Goal: Task Accomplishment & Management: Complete application form

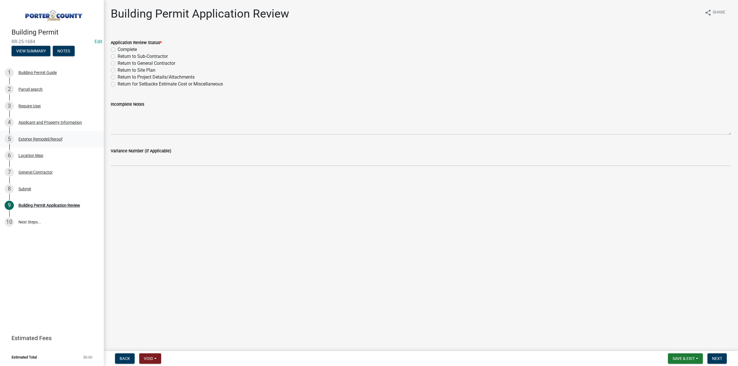
click at [44, 138] on div "Exterior Remodel/Reroof" at bounding box center [40, 139] width 44 height 4
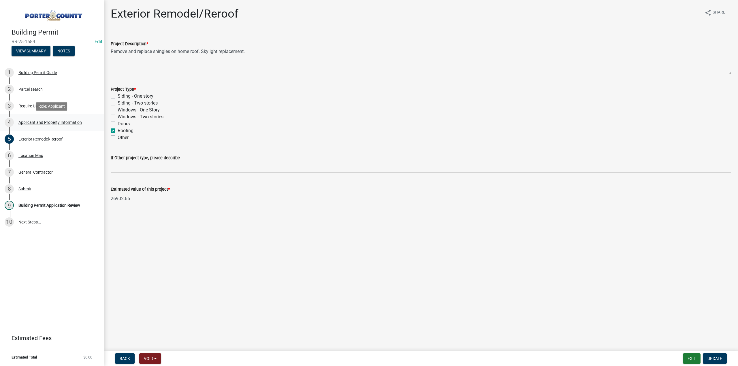
click at [52, 122] on div "Applicant and Property Information" at bounding box center [49, 122] width 63 height 4
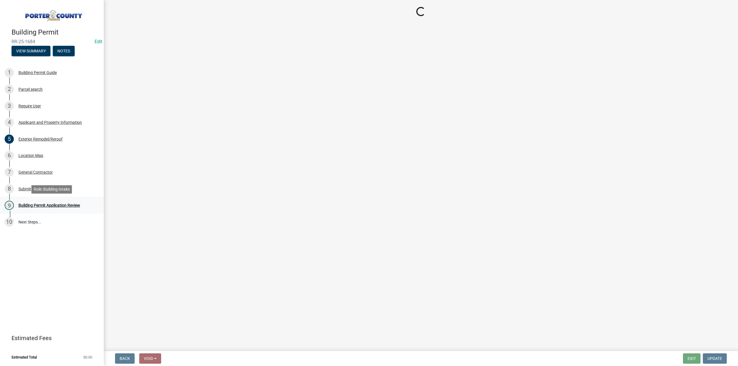
select select "6f5aa9ae-62ac-41bd-979a-9c71eae504cc"
select select "ea6751d4-6bf7-4a16-89ee-f7801ab82aa1"
select select "92efe679-05f4-414a-9426-51627fba5de6"
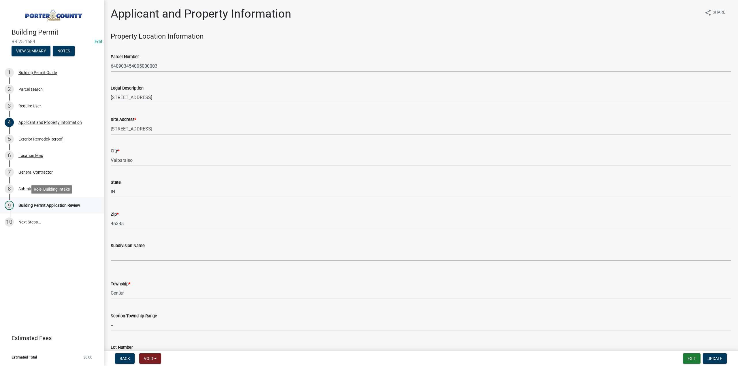
click at [59, 207] on div "Building Permit Application Review" at bounding box center [49, 205] width 62 height 4
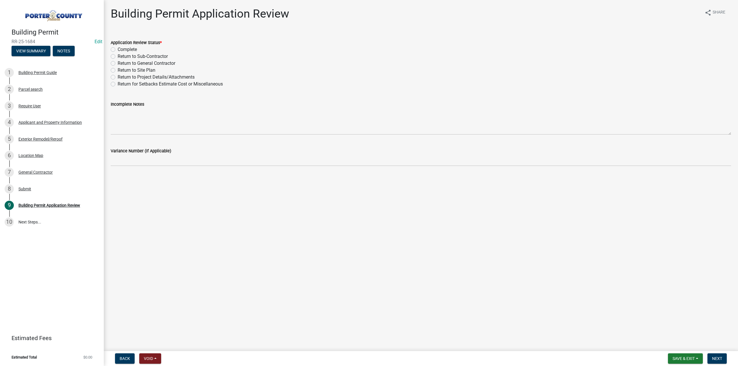
click at [118, 51] on label "Complete" at bounding box center [127, 49] width 19 height 7
click at [118, 50] on input "Complete" at bounding box center [120, 48] width 4 height 4
radio input "true"
drag, startPoint x: 395, startPoint y: 19, endPoint x: 416, endPoint y: 16, distance: 21.5
drag, startPoint x: 416, startPoint y: 16, endPoint x: 725, endPoint y: 358, distance: 460.7
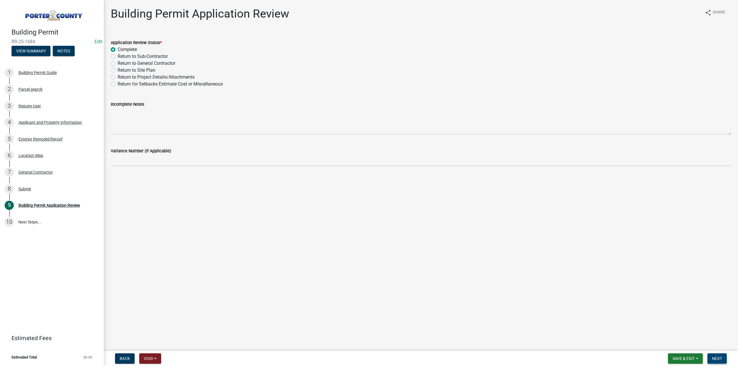
click at [723, 358] on button "Next" at bounding box center [716, 359] width 19 height 10
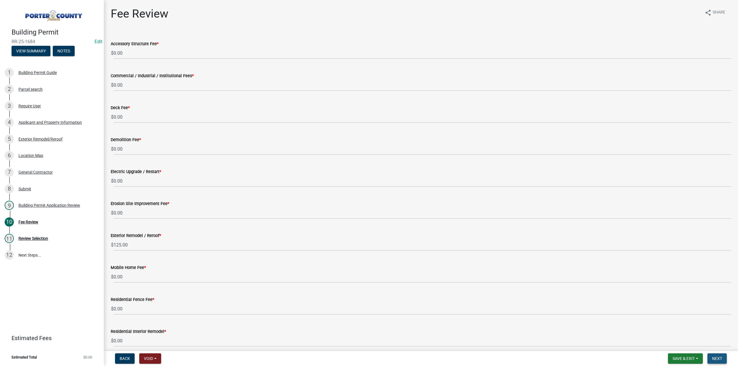
click at [721, 359] on span "Next" at bounding box center [717, 358] width 10 height 5
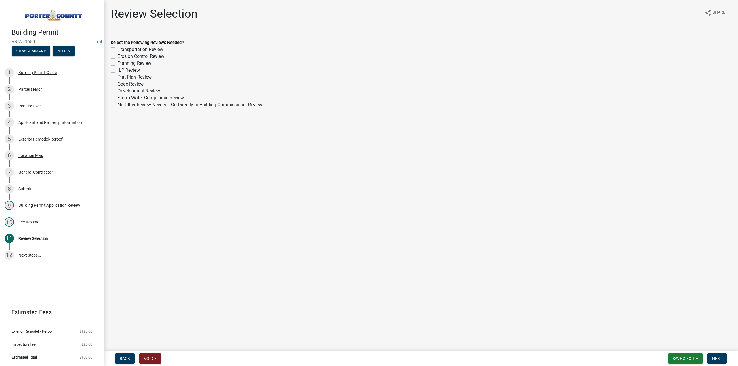
drag, startPoint x: 113, startPoint y: 104, endPoint x: 134, endPoint y: 132, distance: 35.2
click at [118, 105] on label "No Other Review Needed - Go Directly to Building Commissioner Review" at bounding box center [190, 104] width 145 height 7
click at [118, 105] on input "No Other Review Needed - Go Directly to Building Commissioner Review" at bounding box center [120, 103] width 4 height 4
checkbox input "true"
checkbox input "false"
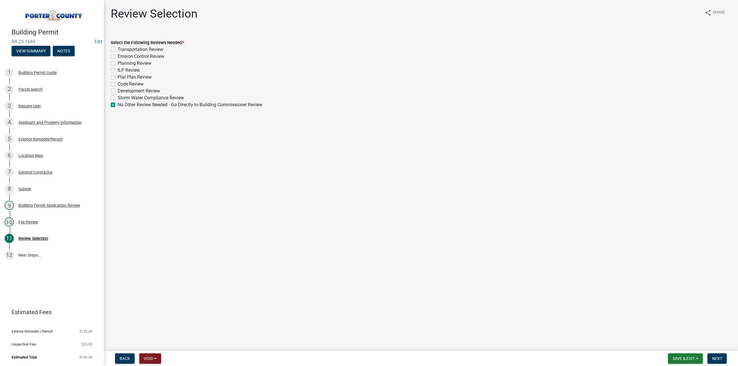
checkbox input "false"
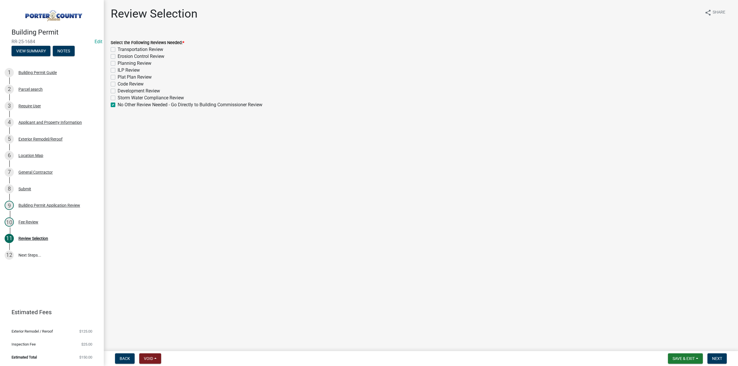
checkbox input "false"
checkbox input "true"
click at [716, 363] on button "Next" at bounding box center [716, 359] width 19 height 10
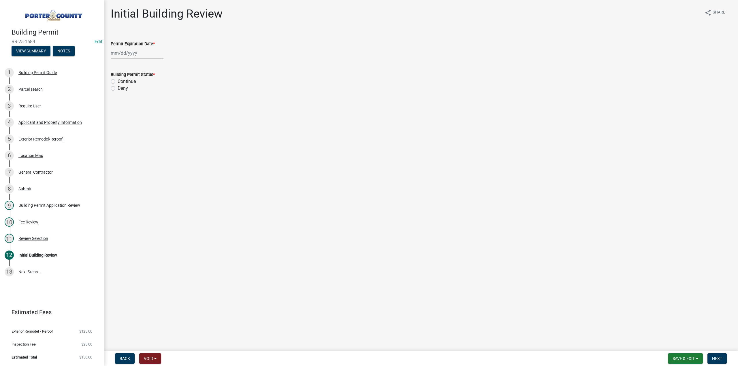
click at [152, 51] on div at bounding box center [137, 53] width 53 height 12
select select "9"
select select "2025"
click at [282, 51] on div "Jan Feb Mar Apr May Jun Jul Aug Sep Oct Nov Dec 1525 1526 1527 1528 1529 1530 1…" at bounding box center [421, 53] width 620 height 12
click at [144, 55] on div at bounding box center [137, 53] width 53 height 12
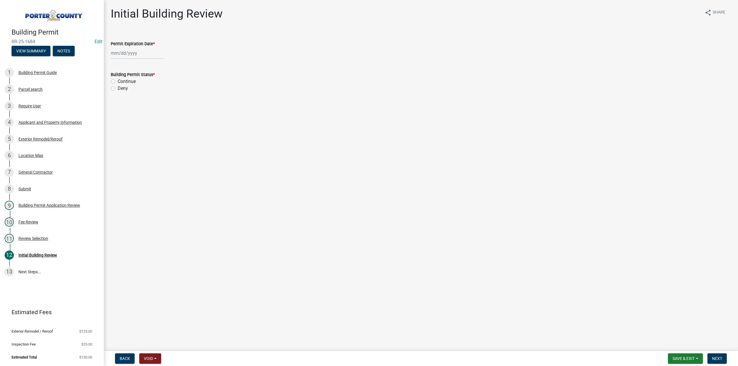
select select "9"
click at [157, 67] on select "1525 1526 1527 1528 1529 1530 1531 1532 1533 1534 1535 1536 1537 1538 1539 1540…" at bounding box center [156, 65] width 21 height 9
select select "2026"
click at [146, 61] on select "1525 1526 1527 1528 1529 1530 1531 1532 1533 1534 1535 1536 1537 1538 1539 1540…" at bounding box center [156, 65] width 21 height 9
click at [154, 84] on div "4" at bounding box center [153, 83] width 9 height 9
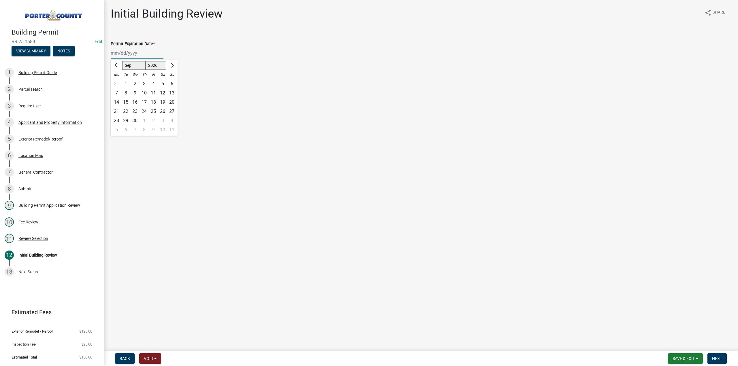
type input "[DATE]"
click at [118, 81] on label "Continue" at bounding box center [127, 81] width 18 height 7
click at [118, 81] on input "Continue" at bounding box center [120, 80] width 4 height 4
radio input "true"
click at [713, 357] on span "Next" at bounding box center [717, 358] width 10 height 5
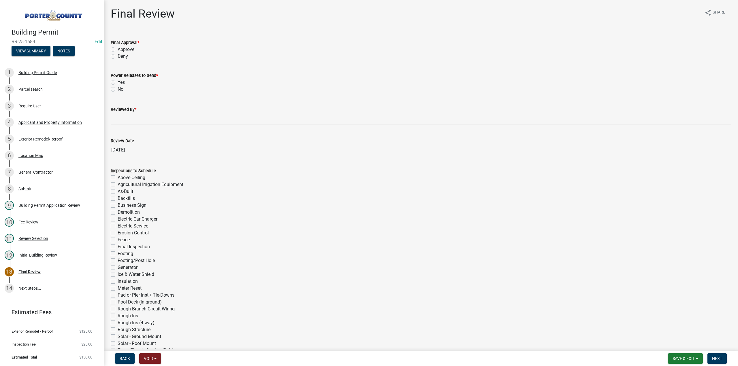
click at [118, 49] on label "Approve" at bounding box center [126, 49] width 17 height 7
click at [118, 49] on input "Approve" at bounding box center [120, 48] width 4 height 4
radio input "true"
click at [118, 88] on label "No" at bounding box center [121, 89] width 6 height 7
click at [118, 88] on input "No" at bounding box center [120, 88] width 4 height 4
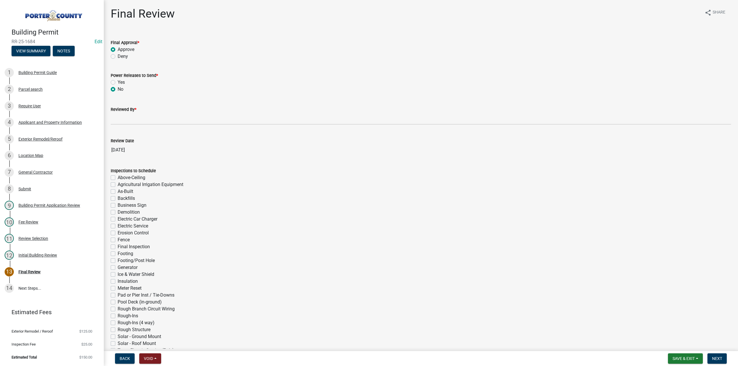
radio input "true"
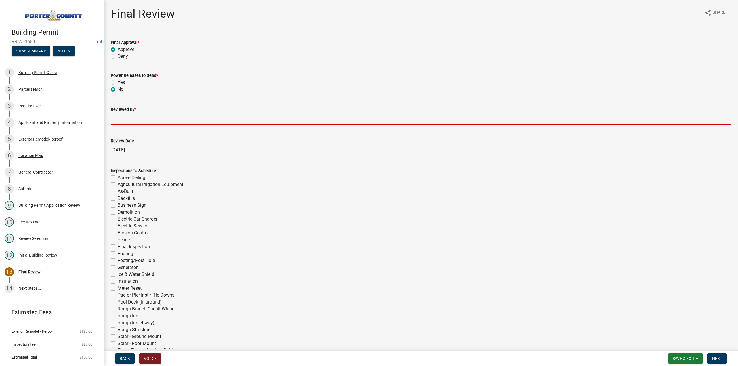
click at [126, 117] on input "Reviewed By *" at bounding box center [421, 119] width 620 height 12
type input "TT"
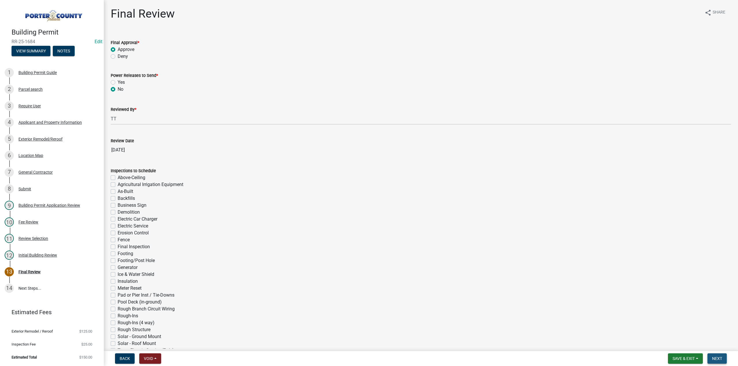
click at [712, 357] on span "Next" at bounding box center [717, 358] width 10 height 5
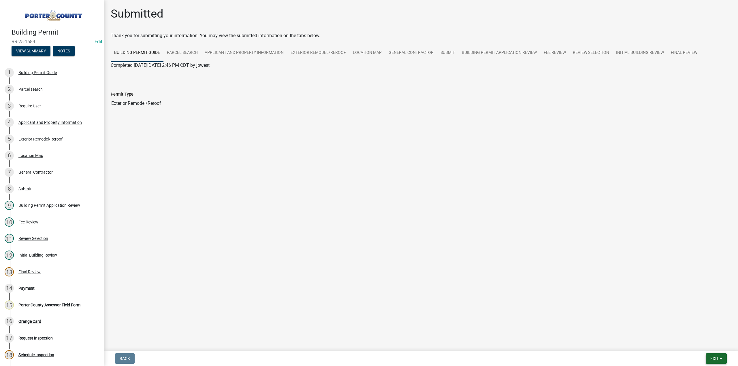
click at [711, 359] on span "Exit" at bounding box center [714, 358] width 8 height 5
click at [710, 346] on button "Save & Exit" at bounding box center [704, 344] width 46 height 14
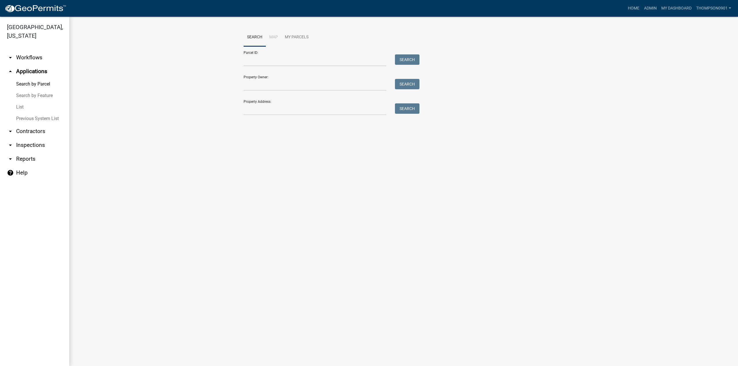
click at [37, 124] on link "arrow_drop_down Contractors" at bounding box center [34, 131] width 69 height 14
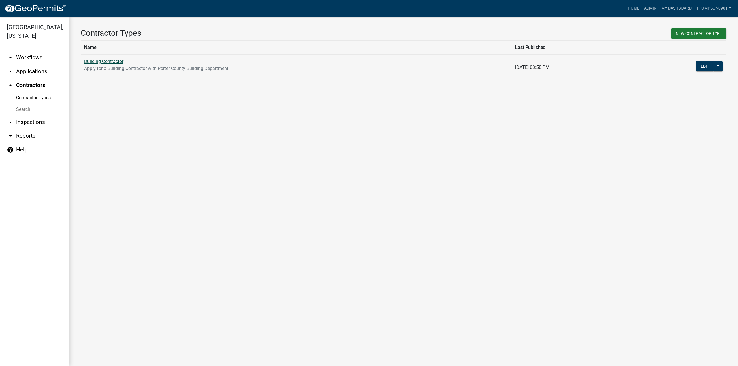
click at [107, 62] on link "Building Contractor" at bounding box center [103, 61] width 39 height 5
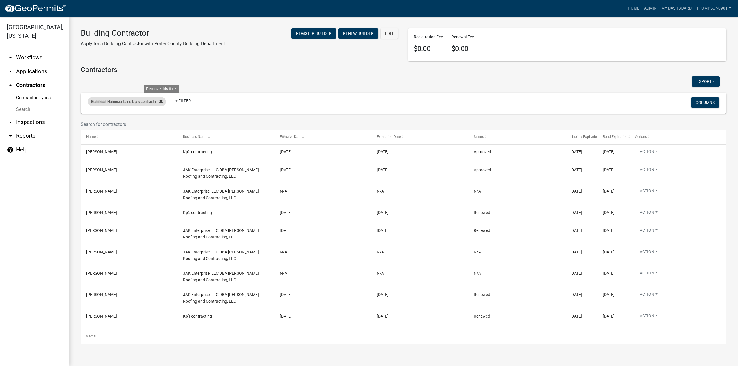
click at [161, 102] on fa-icon at bounding box center [159, 101] width 5 height 9
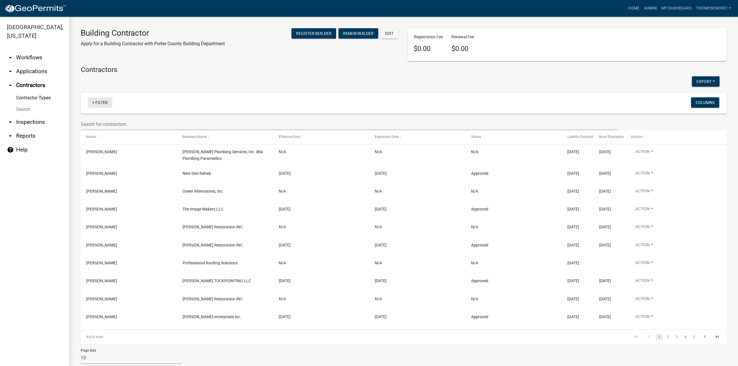
drag, startPoint x: 102, startPoint y: 103, endPoint x: 102, endPoint y: 109, distance: 5.5
click at [102, 103] on link "+ Filter" at bounding box center [100, 102] width 25 height 10
click at [93, 119] on input "text" at bounding box center [101, 119] width 53 height 12
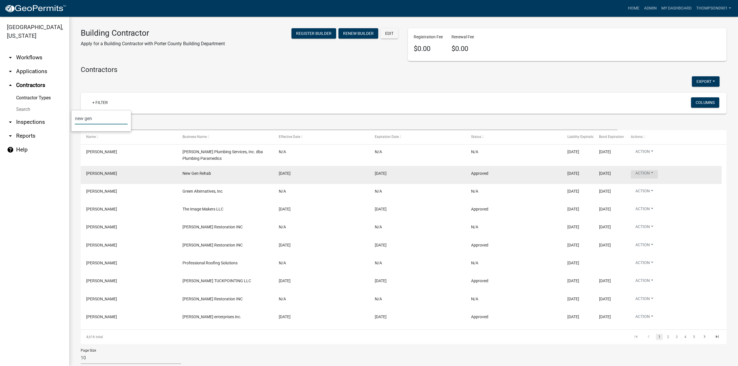
type input "new gen"
click at [654, 175] on button "Action" at bounding box center [644, 174] width 27 height 8
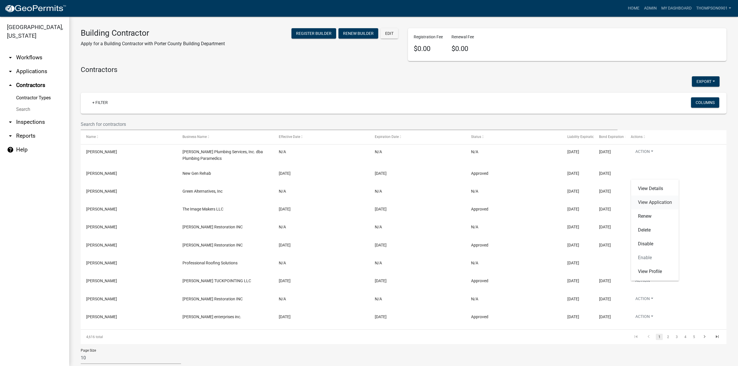
click at [648, 203] on link "View Application" at bounding box center [655, 203] width 48 height 14
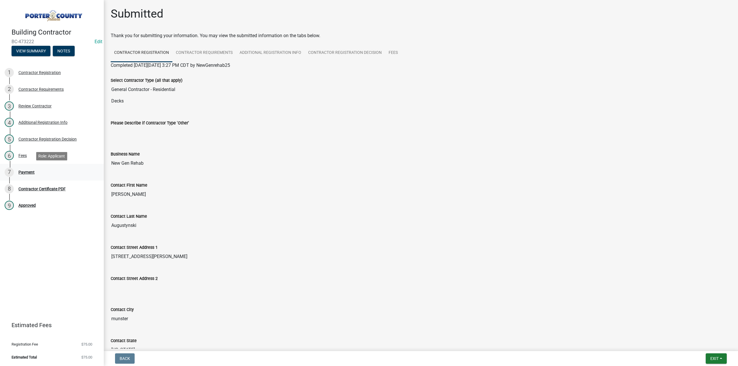
click at [22, 172] on div "Payment" at bounding box center [26, 172] width 16 height 4
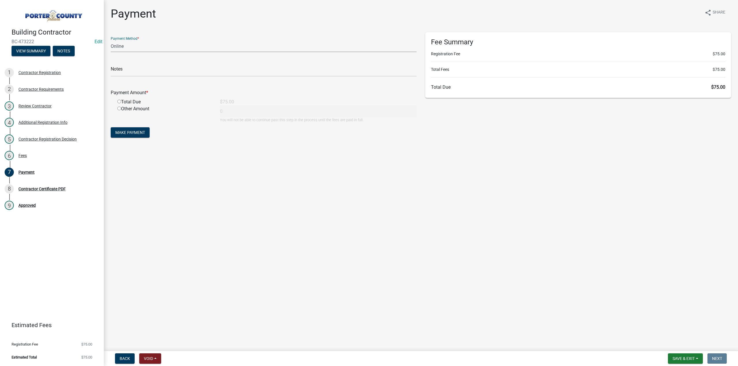
click at [124, 45] on select "Credit Card POS Check Cash Online" at bounding box center [264, 46] width 306 height 12
select select "2: 1"
click at [111, 40] on select "Credit Card POS Check Cash Online" at bounding box center [264, 46] width 306 height 12
click at [119, 72] on input "text" at bounding box center [264, 71] width 306 height 12
paste input "Johnathan Augustynski"
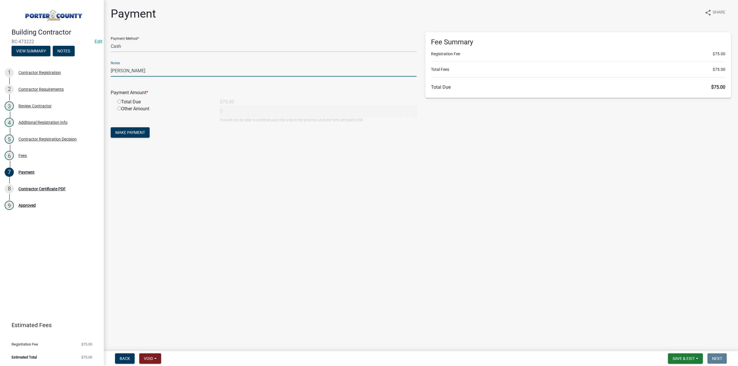
type input "Johnathan Augustynski"
click at [119, 101] on input "radio" at bounding box center [119, 102] width 4 height 4
radio input "true"
type input "75"
drag, startPoint x: 124, startPoint y: 132, endPoint x: 142, endPoint y: 12, distance: 121.0
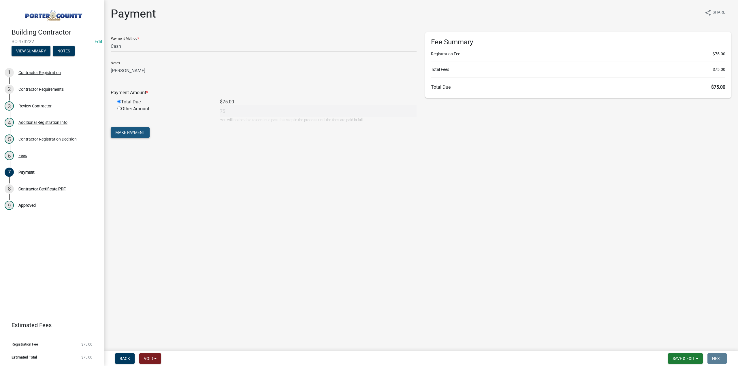
click at [124, 131] on span "Make Payment" at bounding box center [130, 132] width 30 height 5
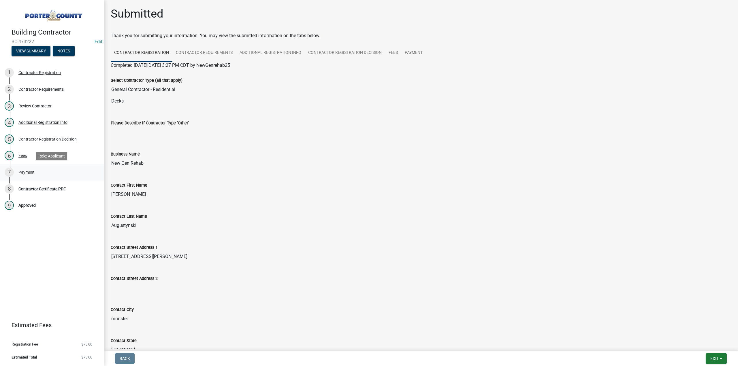
drag, startPoint x: 29, startPoint y: 173, endPoint x: 36, endPoint y: 174, distance: 7.9
click at [29, 173] on div "Payment" at bounding box center [26, 172] width 16 height 4
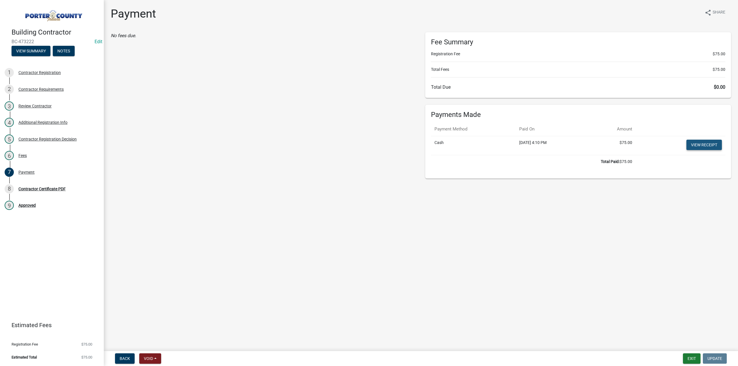
click at [696, 142] on link "View receipt" at bounding box center [703, 145] width 35 height 10
drag, startPoint x: 33, startPoint y: 188, endPoint x: 79, endPoint y: 114, distance: 87.7
click at [34, 187] on div "Contractor Certificate PDF" at bounding box center [41, 189] width 47 height 4
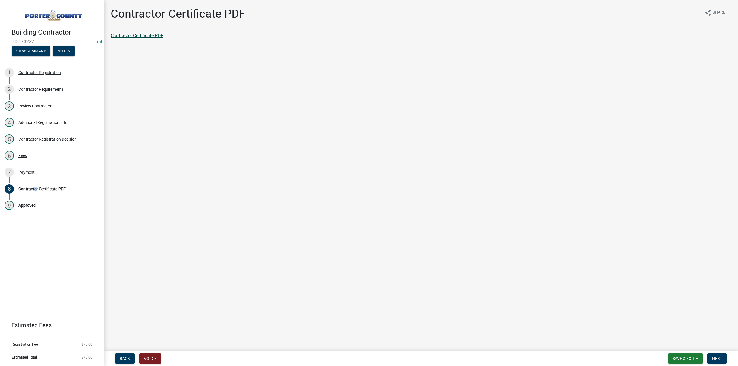
click at [120, 36] on link "Contractor Certificate PDF" at bounding box center [137, 35] width 53 height 5
click at [681, 359] on span "Save & Exit" at bounding box center [683, 358] width 22 height 5
click at [670, 345] on button "Save & Exit" at bounding box center [679, 344] width 46 height 14
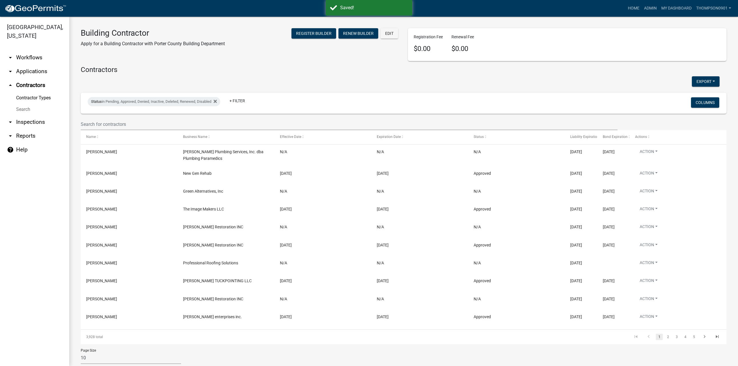
click at [37, 65] on link "arrow_drop_down Applications" at bounding box center [34, 72] width 69 height 14
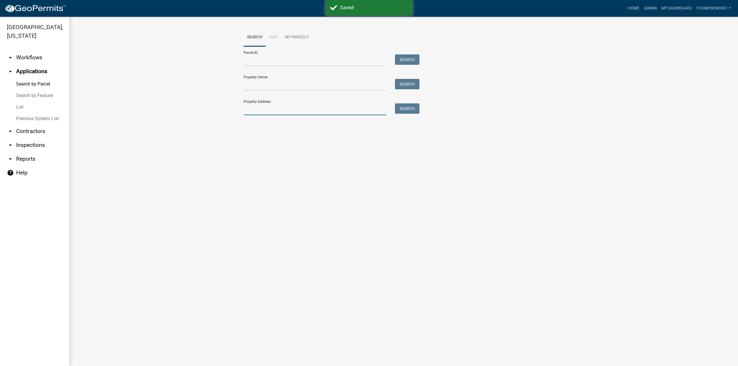
click at [333, 107] on input "Property Address:" at bounding box center [315, 109] width 143 height 12
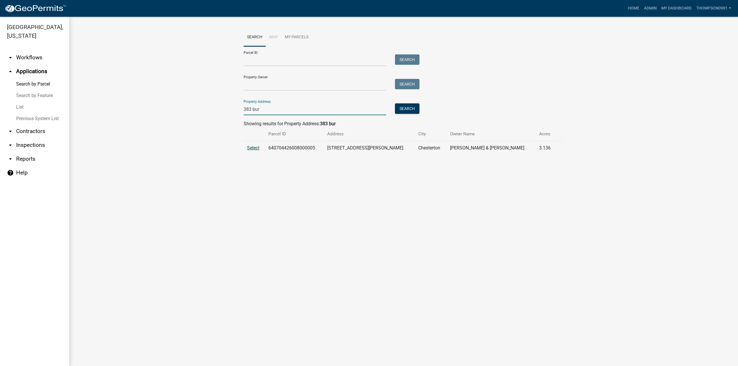
type input "383 bur"
click at [251, 148] on span "Select" at bounding box center [253, 147] width 12 height 5
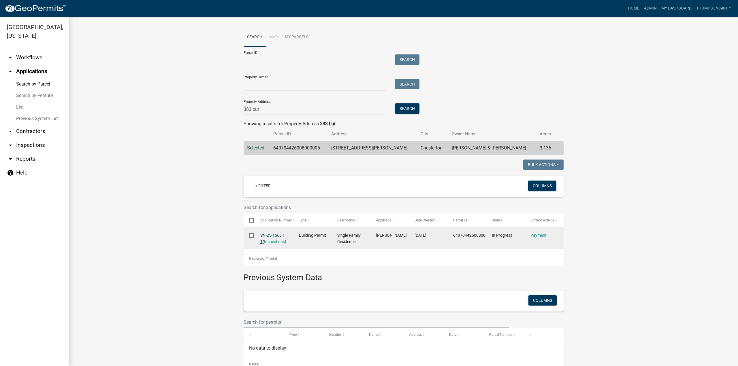
click at [265, 236] on link "SN-25-1566 1 1" at bounding box center [272, 238] width 24 height 11
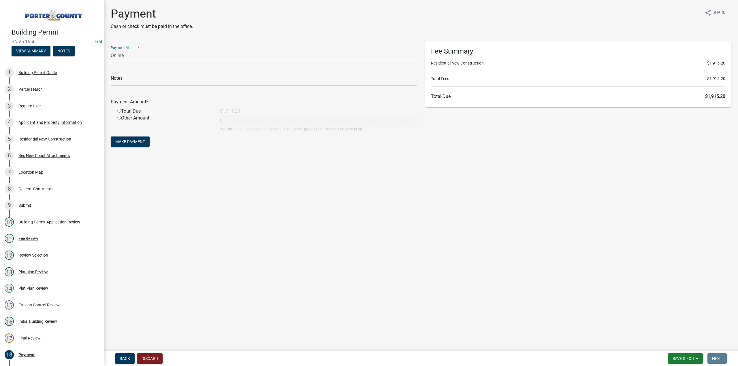
click at [116, 57] on select "Credit Card POS Check Cash Online" at bounding box center [264, 56] width 306 height 12
select select "1: 0"
click at [111, 50] on select "Credit Card POS Check Cash Online" at bounding box center [264, 56] width 306 height 12
click at [123, 80] on input "text" at bounding box center [264, 80] width 306 height 12
type input "#7643 Fowler"
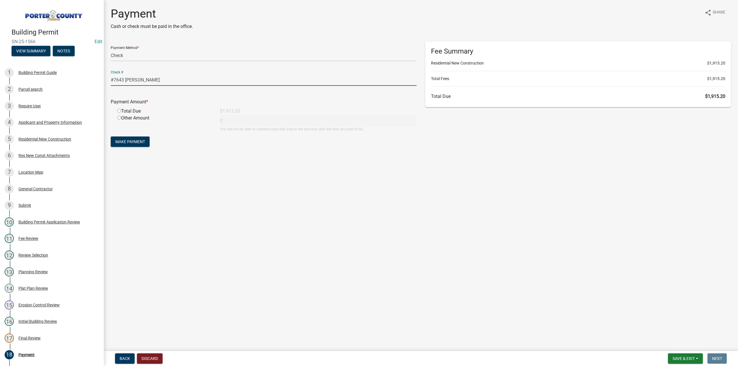
click at [118, 109] on input "radio" at bounding box center [119, 111] width 4 height 4
radio input "true"
type input "1915.2"
click at [127, 144] on span "Make Payment" at bounding box center [130, 141] width 30 height 5
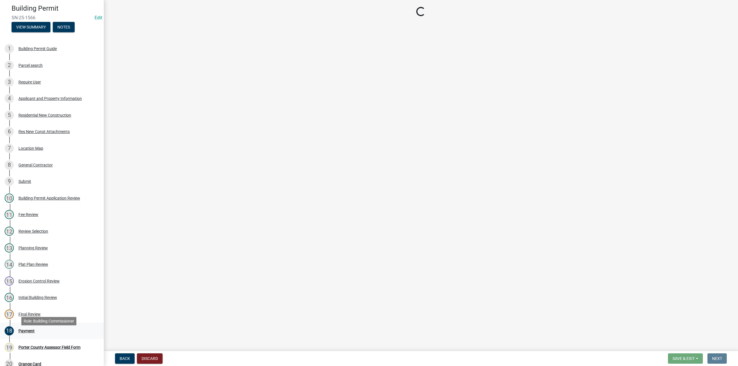
scroll to position [58, 0]
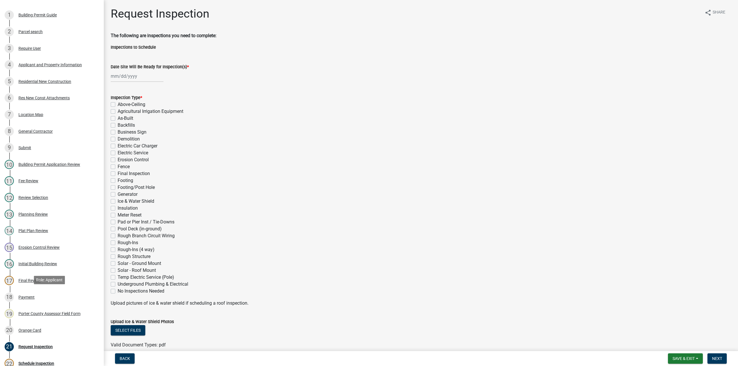
click at [27, 297] on div "Payment" at bounding box center [26, 297] width 16 height 4
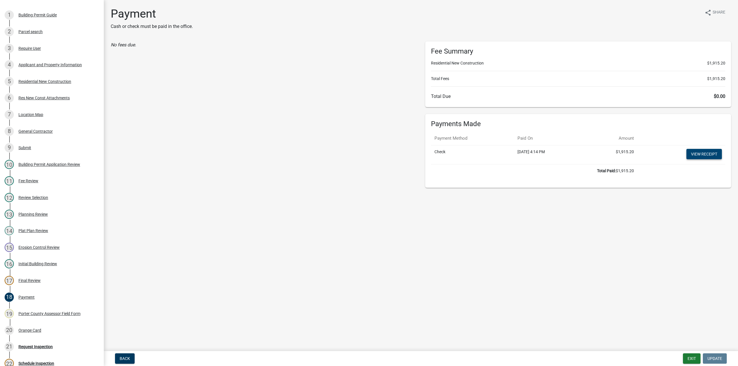
click at [693, 151] on link "View receipt" at bounding box center [703, 154] width 35 height 10
click at [35, 130] on div "General Contractor" at bounding box center [35, 131] width 34 height 4
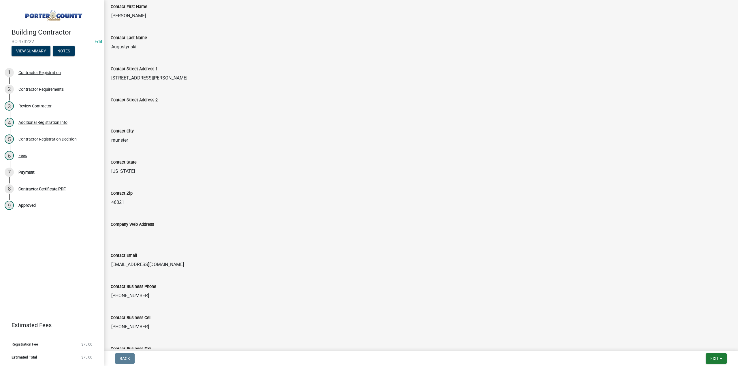
scroll to position [109, 0]
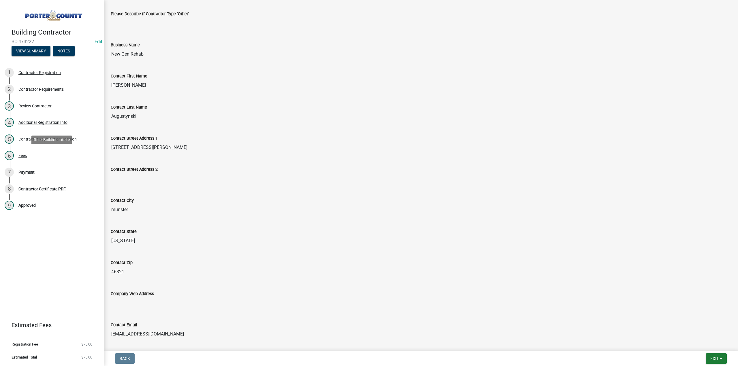
drag, startPoint x: 154, startPoint y: 148, endPoint x: 136, endPoint y: 144, distance: 18.2
click at [102, 147] on div "Building Contractor BC-473222 Edit View Summary Notes 1 Contractor Registration…" at bounding box center [369, 183] width 738 height 366
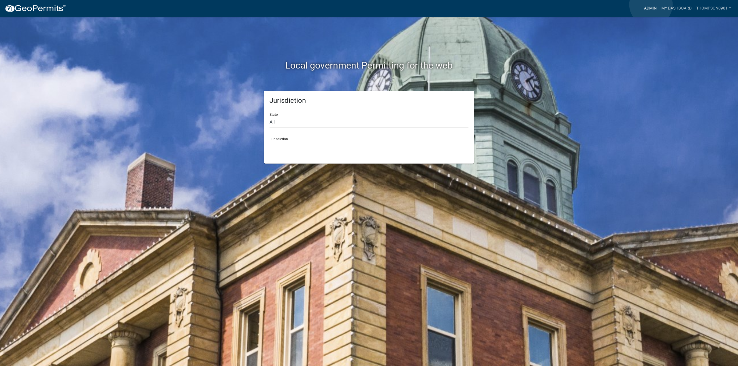
click at [651, 5] on link "Admin" at bounding box center [650, 8] width 17 height 11
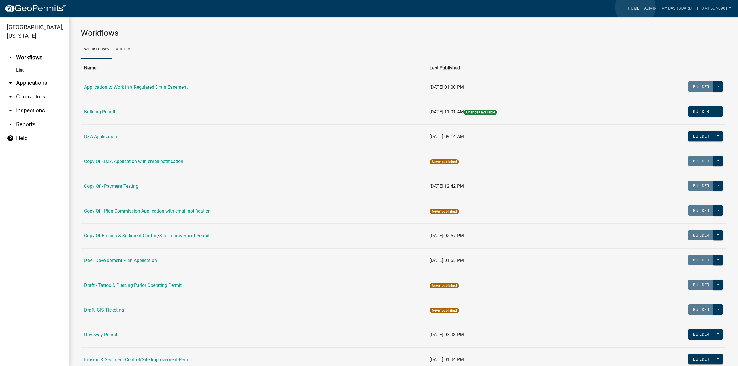
click at [635, 7] on link "Home" at bounding box center [633, 8] width 16 height 11
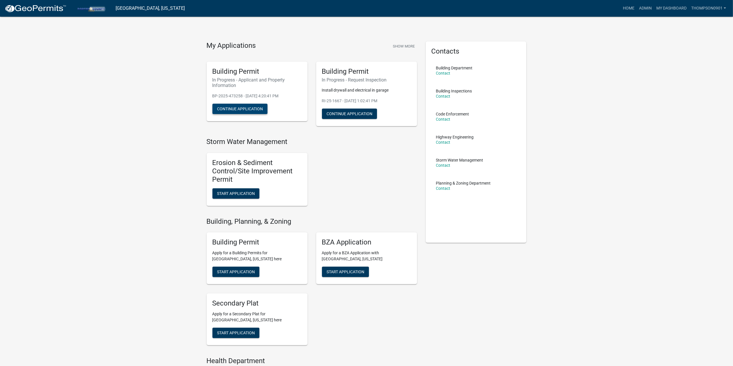
click at [248, 107] on button "Continue Application" at bounding box center [239, 109] width 55 height 10
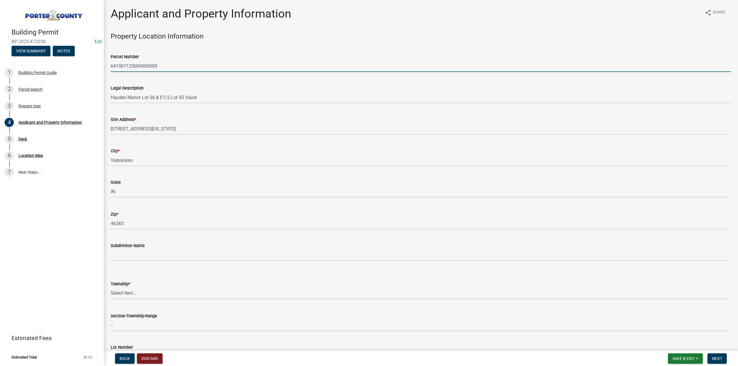
drag, startPoint x: 150, startPoint y: 63, endPoint x: 79, endPoint y: 63, distance: 71.2
click at [58, 64] on div "Building Permit BP-2025-473258 Edit View Summary Notes 1 Building Permit Guide …" at bounding box center [369, 183] width 738 height 366
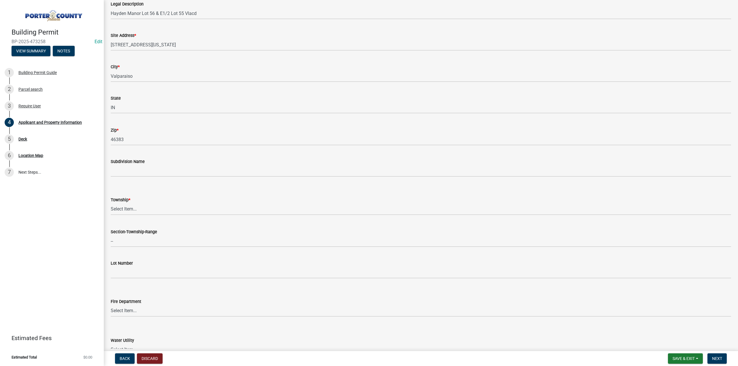
scroll to position [86, 0]
click at [138, 208] on select "Select Item... Boone Center Jackson Liberty Morgan Pine Pleasant Portage Porter…" at bounding box center [421, 207] width 620 height 12
click at [111, 201] on select "Select Item... Boone Center Jackson Liberty Morgan Pine Pleasant Portage Porter…" at bounding box center [421, 207] width 620 height 12
select select "6f5aa9ae-62ac-41bd-979a-9c71eae504cc"
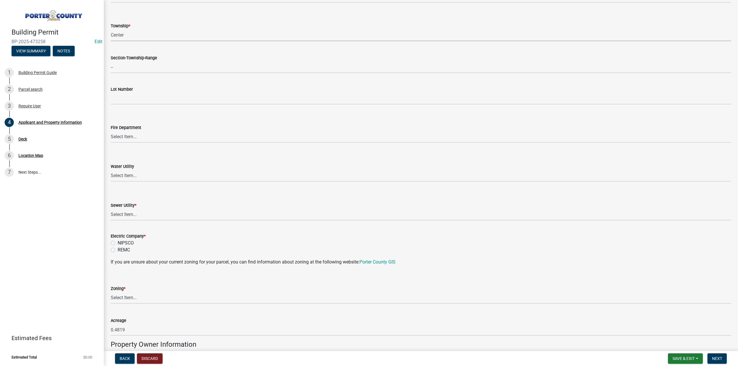
scroll to position [259, 0]
click at [139, 215] on select "Select Item... Aqua Indiana Inc Damon Run Falling Waters Lake Eliza - LEACD Nat…" at bounding box center [421, 214] width 620 height 12
click at [111, 208] on select "Select Item... Aqua Indiana Inc Damon Run Falling Waters Lake Eliza - LEACD Nat…" at bounding box center [421, 214] width 620 height 12
select select "01d57b5a-7eb0-4072-b175-354c87f771f4"
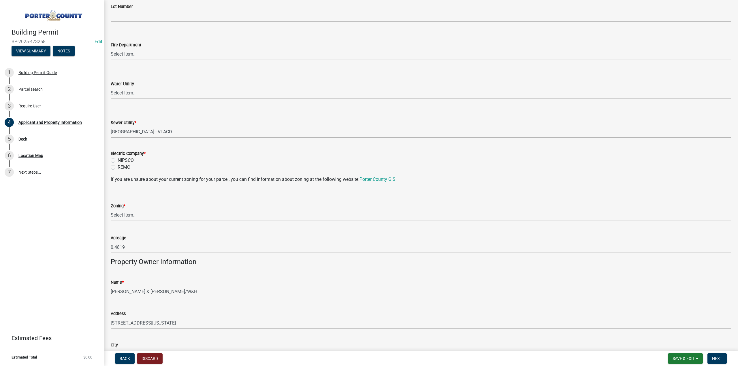
scroll to position [375, 0]
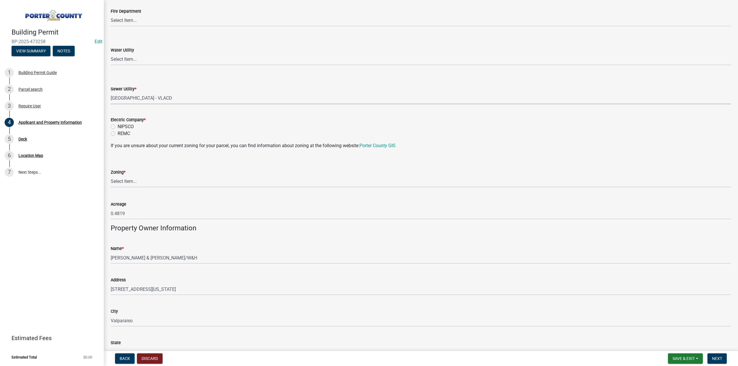
click at [118, 126] on label "NIPSCO" at bounding box center [126, 126] width 16 height 7
click at [118, 126] on input "NIPSCO" at bounding box center [120, 125] width 4 height 4
radio input "true"
click at [112, 180] on select "Select Item... A1 A2 CH CM CN I1 I2 I3 IN MP OT P1 P2 PUD R1 R2 R3 R4 RL RR" at bounding box center [421, 182] width 620 height 12
click at [111, 176] on select "Select Item... A1 A2 CH CM CN I1 I2 I3 IN MP OT P1 P2 PUD R1 R2 R3 R4 RL RR" at bounding box center [421, 182] width 620 height 12
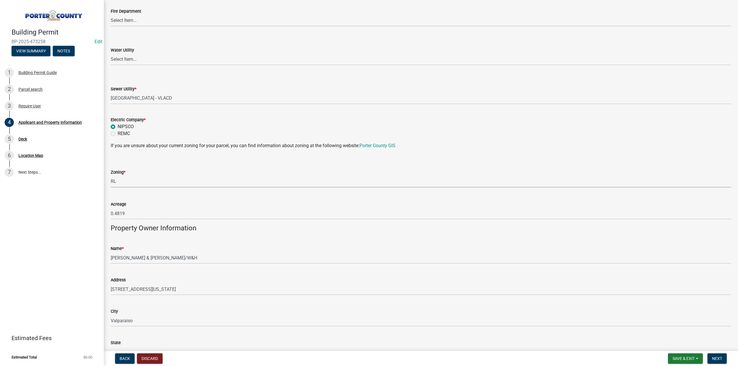
select select "c8d9bed4-fb8e-49e4-81c1-b9d22bb8efef"
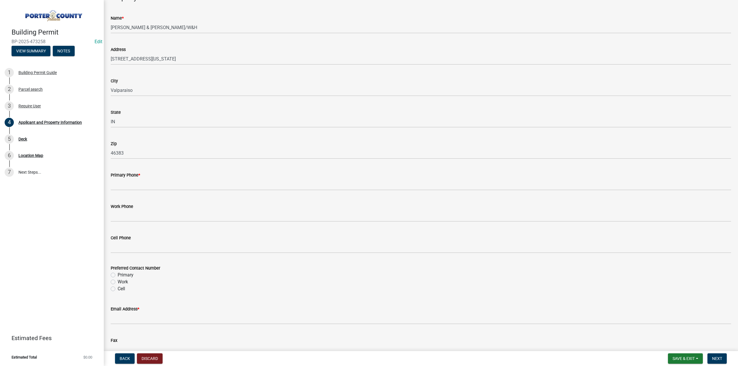
scroll to position [712, 0]
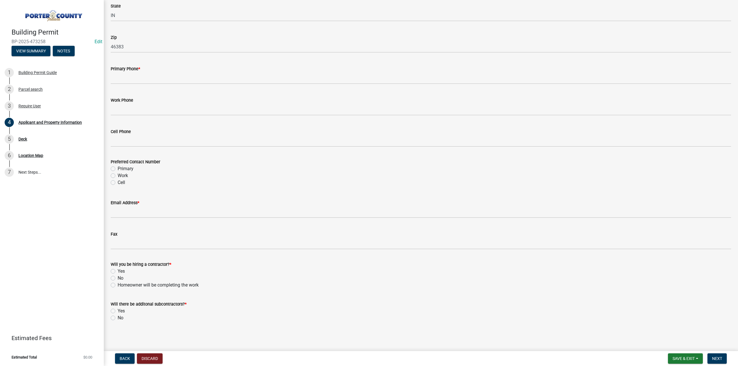
click at [118, 168] on label "Primary" at bounding box center [126, 168] width 16 height 7
click at [118, 168] on input "Primary" at bounding box center [120, 167] width 4 height 4
radio input "true"
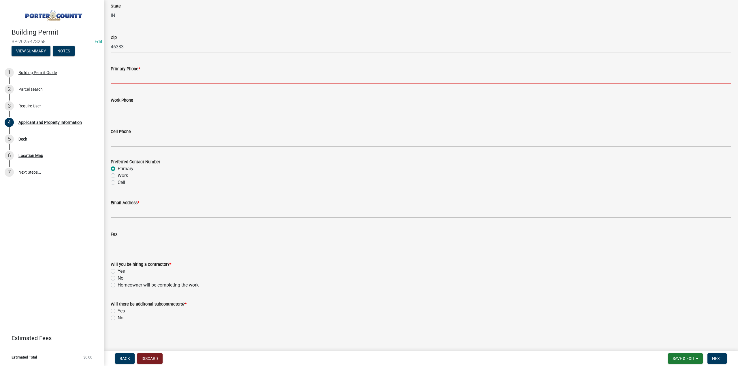
click at [166, 78] on input "Primary Phone *" at bounding box center [421, 78] width 620 height 12
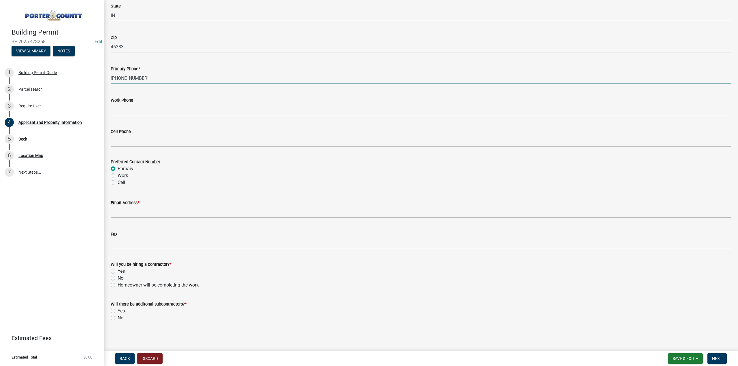
type input "315-842-2049"
click at [118, 270] on label "Yes" at bounding box center [121, 271] width 7 height 7
click at [118, 270] on input "Yes" at bounding box center [120, 270] width 4 height 4
radio input "true"
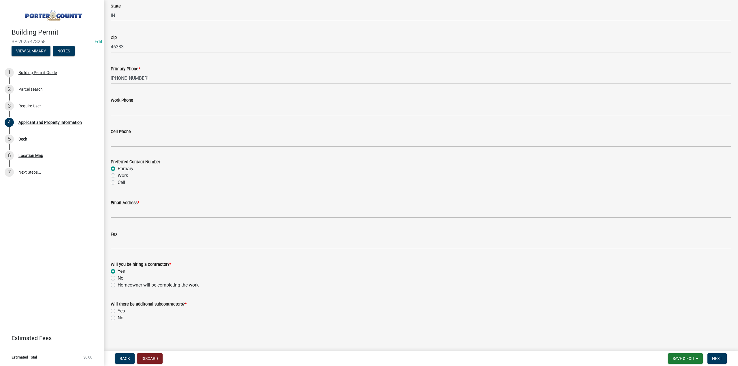
click at [118, 317] on label "No" at bounding box center [121, 318] width 6 height 7
click at [118, 317] on input "No" at bounding box center [120, 317] width 4 height 4
radio input "true"
click at [713, 356] on span "Next" at bounding box center [717, 358] width 10 height 5
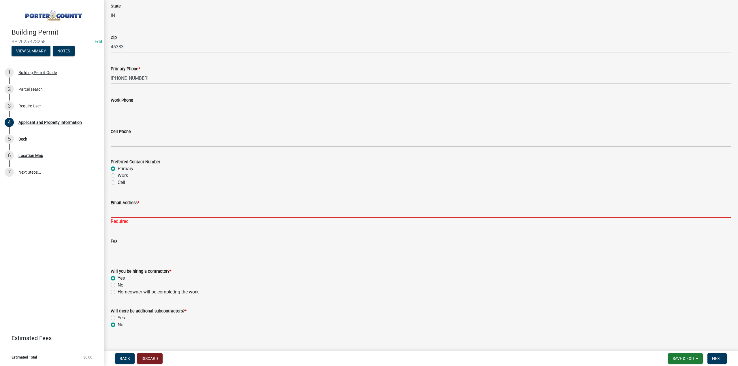
click at [142, 210] on input "Email Address *" at bounding box center [421, 212] width 620 height 12
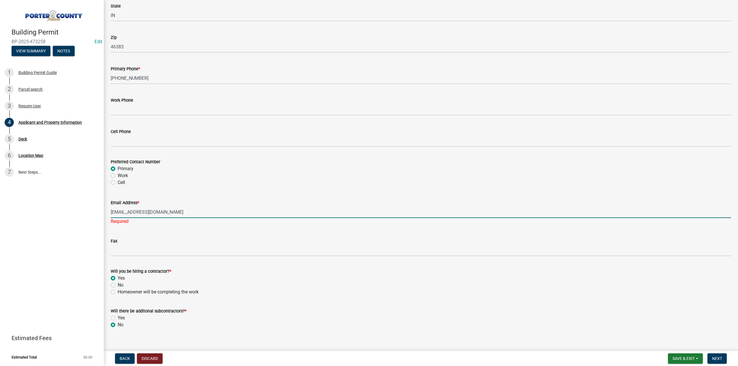
scroll to position [683, 0]
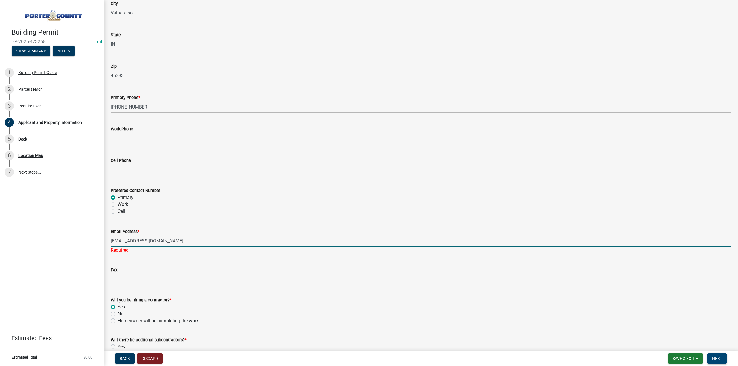
type input "info@nextgenrehab.com"
click at [722, 357] on button "Next" at bounding box center [716, 359] width 19 height 10
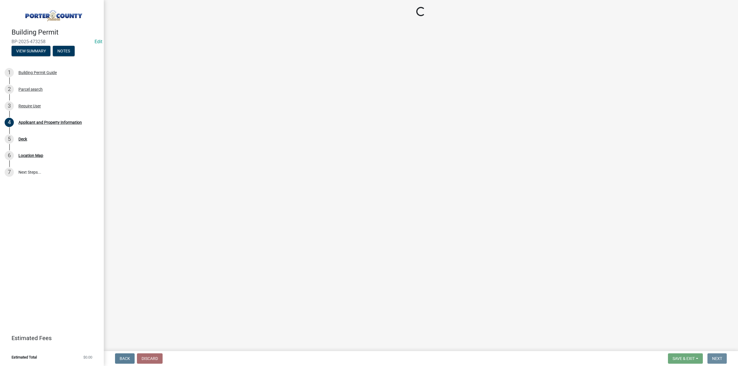
scroll to position [0, 0]
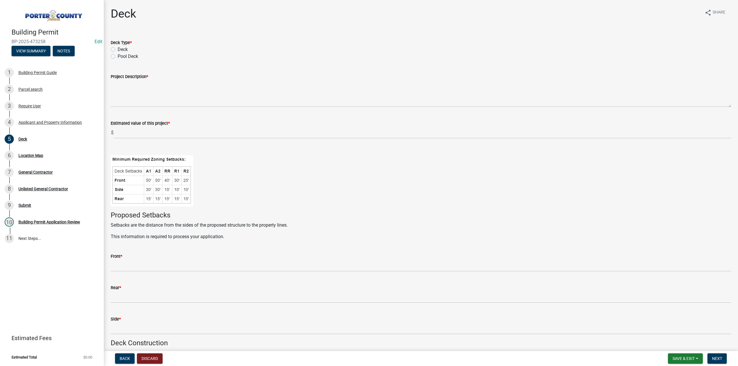
click at [118, 50] on label "Deck" at bounding box center [123, 49] width 10 height 7
click at [118, 50] on input "Deck" at bounding box center [120, 48] width 4 height 4
radio input "true"
click at [121, 91] on textarea "Project Description *" at bounding box center [421, 93] width 620 height 27
type textarea "Demo and rebuild 33x16 deck with 8x10 deck on second story"
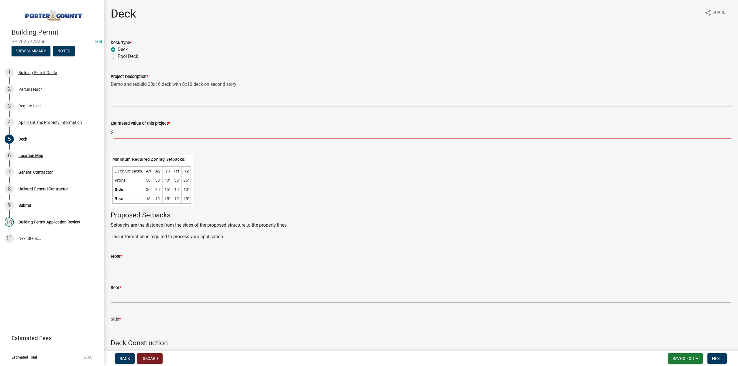
click at [151, 128] on input "text" at bounding box center [422, 133] width 617 height 12
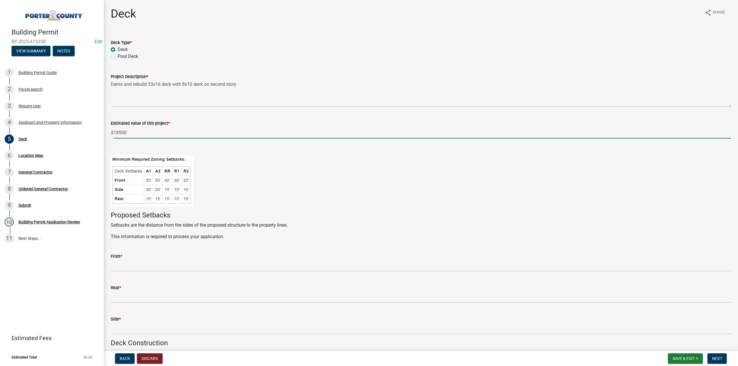
type input "18500"
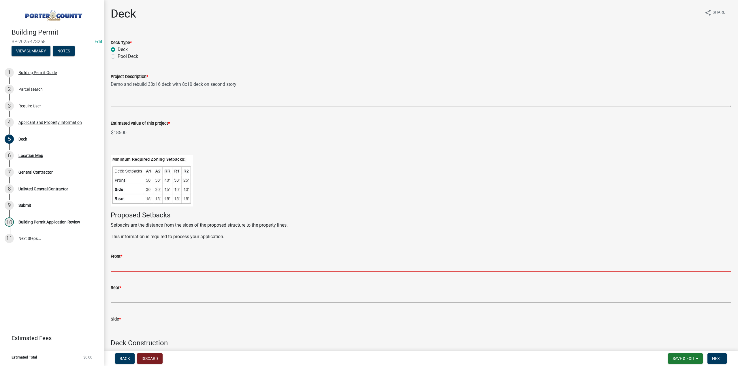
click at [173, 264] on input "Front *" at bounding box center [421, 266] width 620 height 12
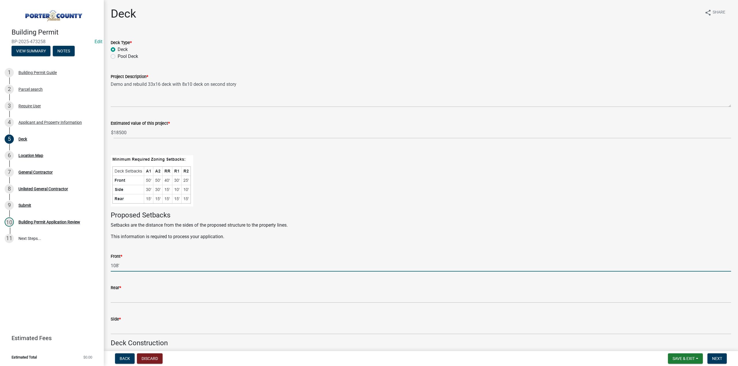
type input "108'"
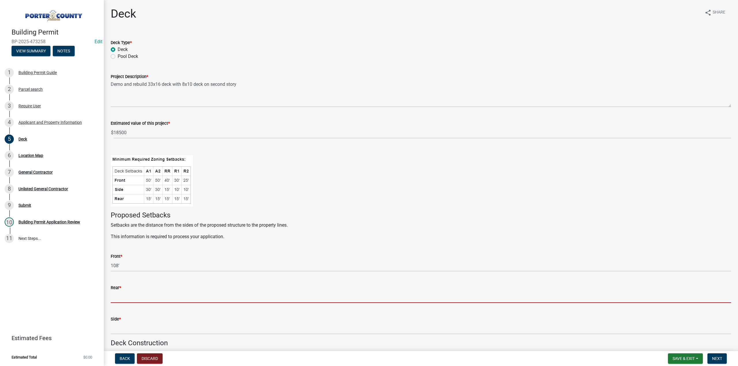
click at [154, 298] on input "Rear *" at bounding box center [421, 297] width 620 height 12
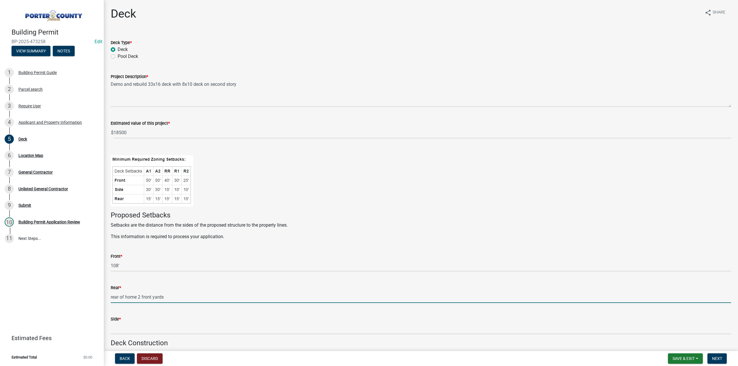
type input "rear of home 2 front yards"
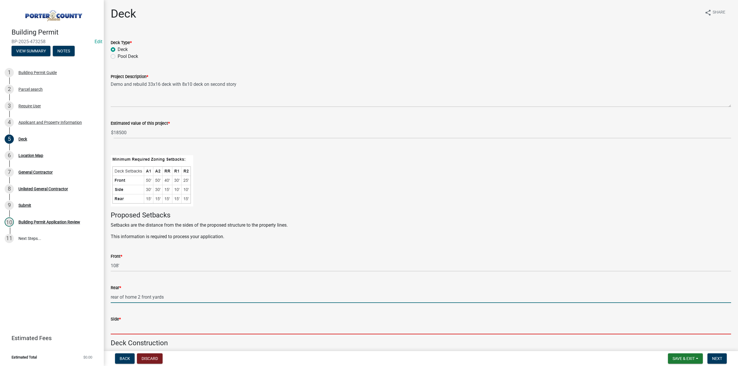
click at [146, 333] on input "Side *" at bounding box center [421, 329] width 620 height 12
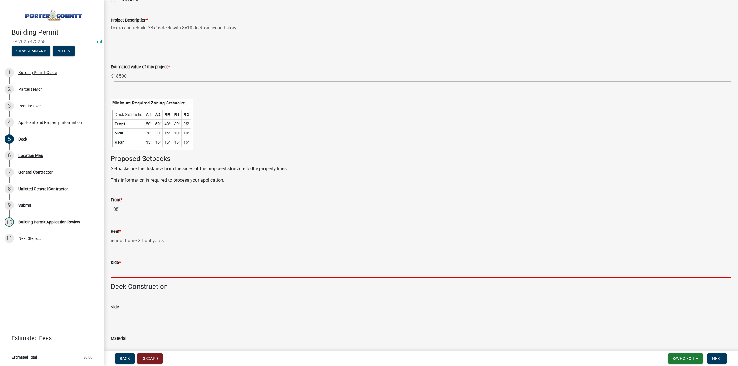
scroll to position [58, 0]
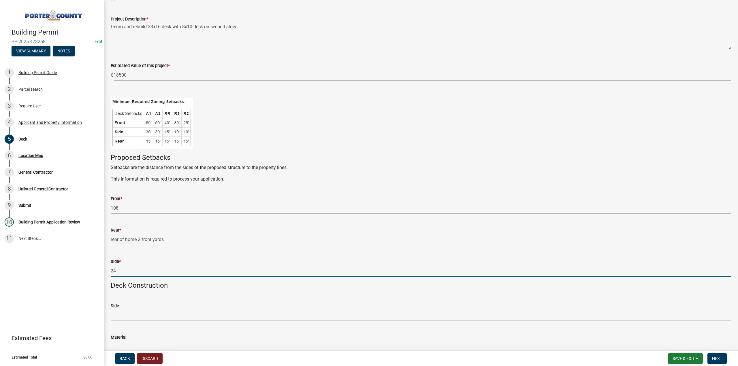
type input "24"
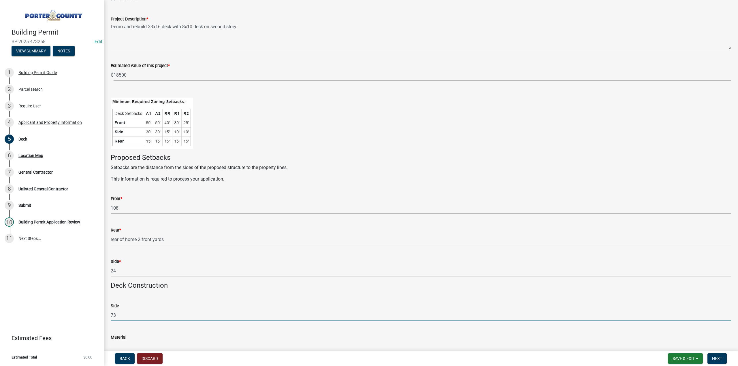
type input "73"
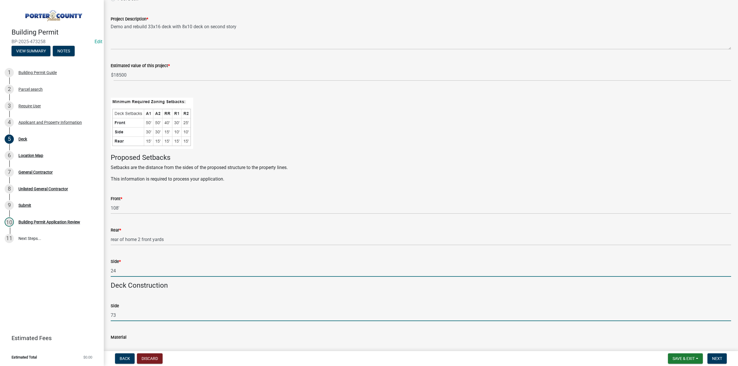
click at [125, 272] on input "24" at bounding box center [421, 271] width 620 height 12
type input "24'"
click at [121, 316] on input "73" at bounding box center [421, 316] width 620 height 12
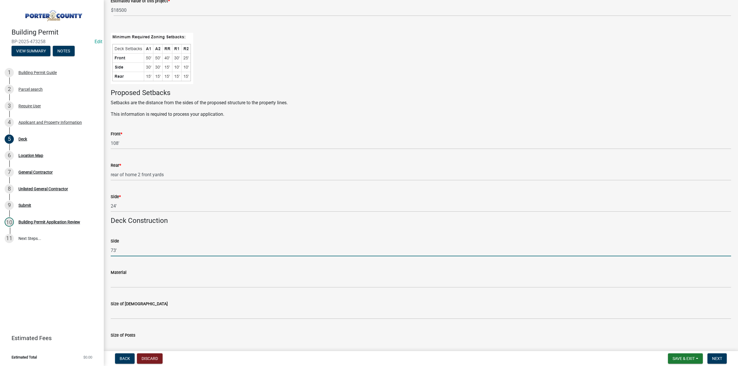
scroll to position [144, 0]
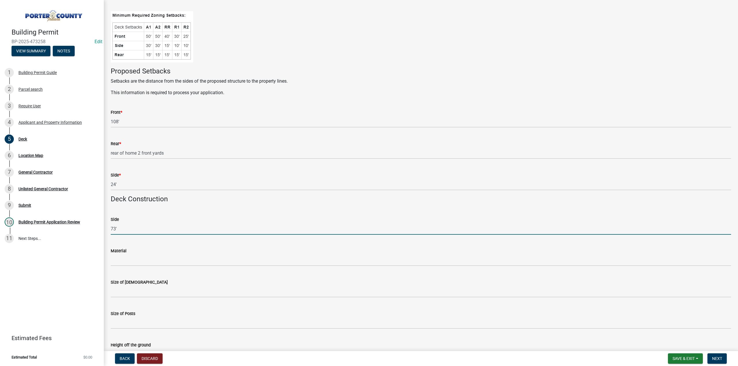
type input "73'"
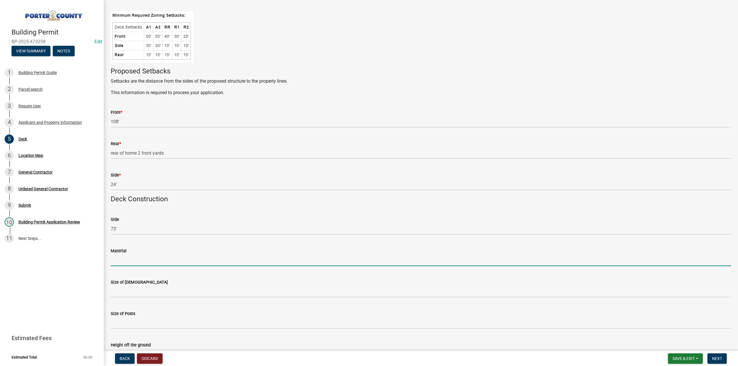
drag, startPoint x: 119, startPoint y: 259, endPoint x: 125, endPoint y: 267, distance: 10.0
click at [125, 267] on wm-data-entity-input "Material" at bounding box center [421, 254] width 620 height 31
type input "Trex"
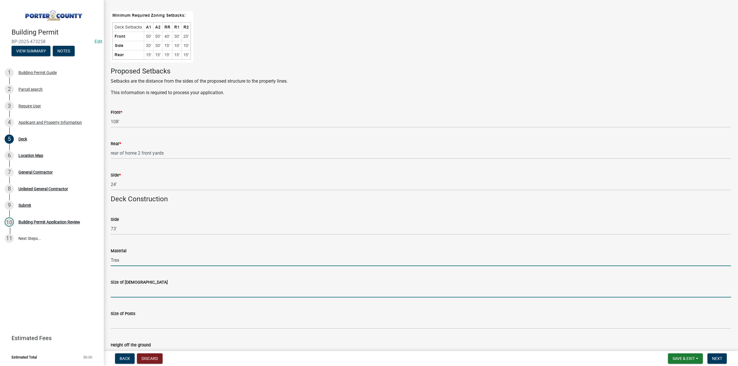
click at [116, 294] on input "Size of Joists" at bounding box center [421, 292] width 620 height 12
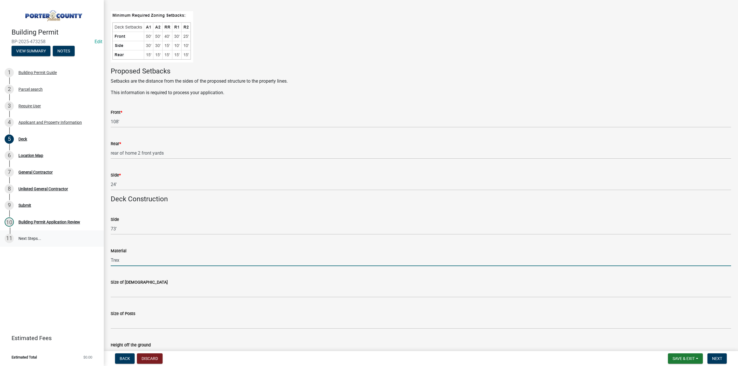
drag, startPoint x: 133, startPoint y: 261, endPoint x: 0, endPoint y: 239, distance: 134.4
click at [0, 240] on div "Building Permit BP-2025-473258 Edit View Summary Notes 1 Building Permit Guide …" at bounding box center [369, 183] width 738 height 366
type input "composite"
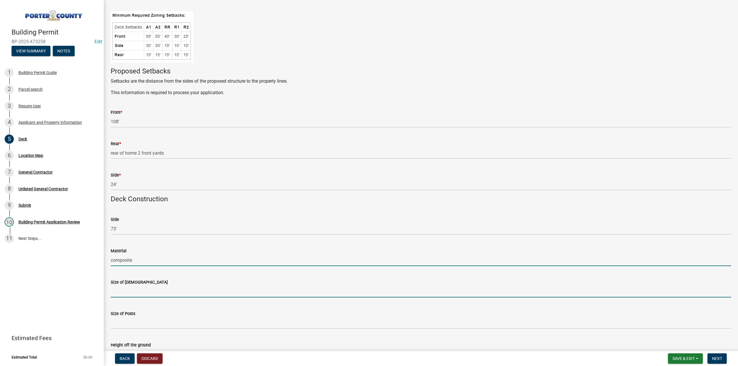
click at [126, 292] on input "Size of Joists" at bounding box center [421, 292] width 620 height 12
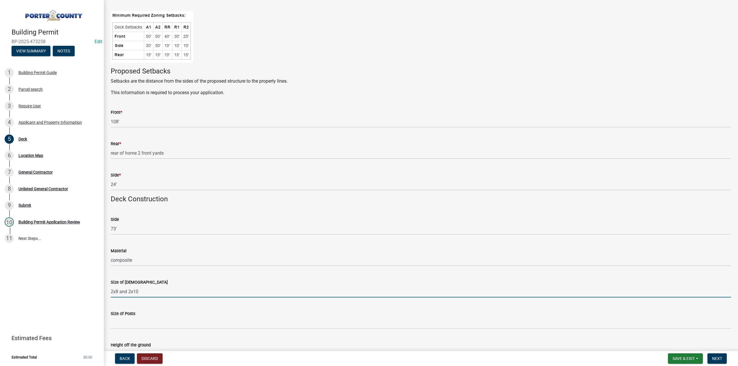
type input "2x8 and 2x10"
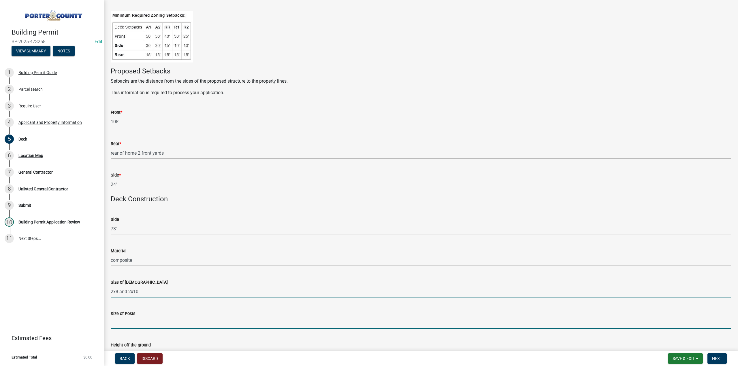
click at [129, 321] on input "Size of Posts" at bounding box center [421, 323] width 620 height 12
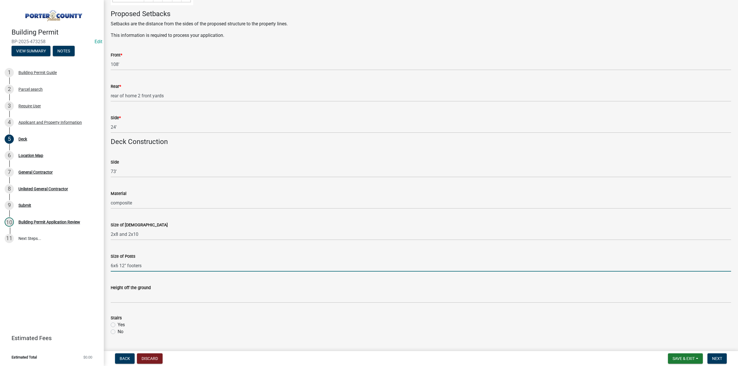
scroll to position [288, 0]
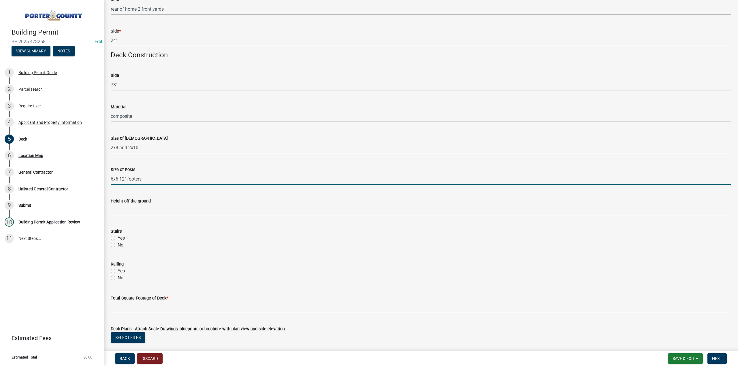
type input "6x6 12" footers"
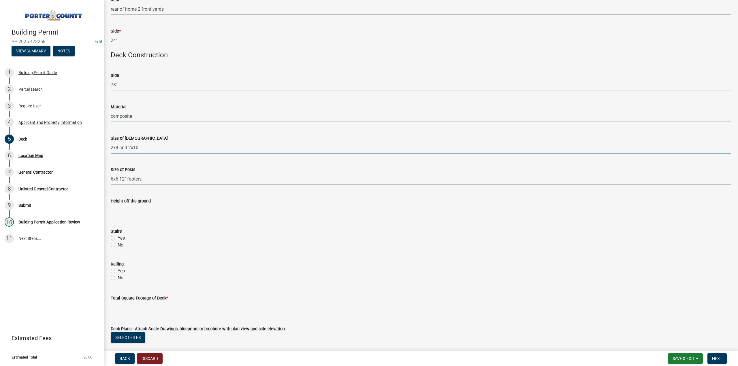
click at [141, 148] on input "2x8 and 2x10" at bounding box center [421, 148] width 620 height 12
type input "2x8 and 2x10 double beams"
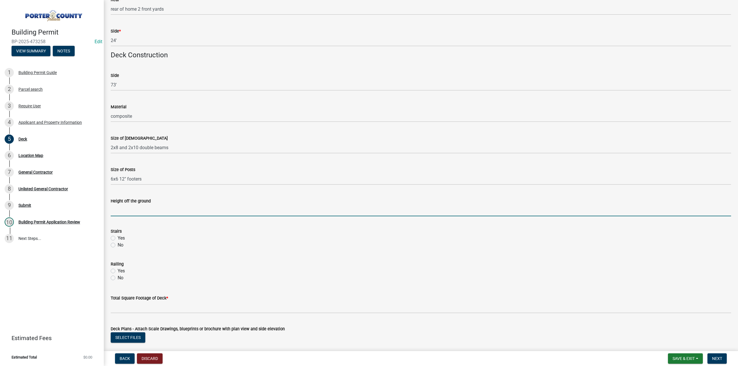
click at [129, 210] on input "Height off the ground" at bounding box center [421, 211] width 620 height 12
type input "20" and 12'"
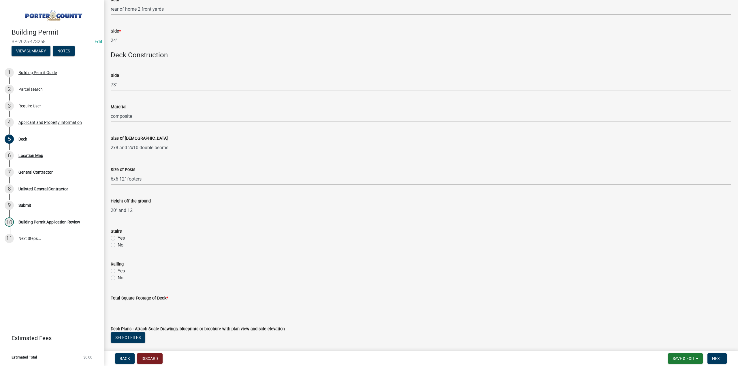
click at [118, 239] on label "Yes" at bounding box center [121, 238] width 7 height 7
click at [118, 239] on input "Yes" at bounding box center [120, 237] width 4 height 4
radio input "true"
click at [118, 271] on label "Yes" at bounding box center [121, 271] width 7 height 7
click at [118, 271] on input "Yes" at bounding box center [120, 270] width 4 height 4
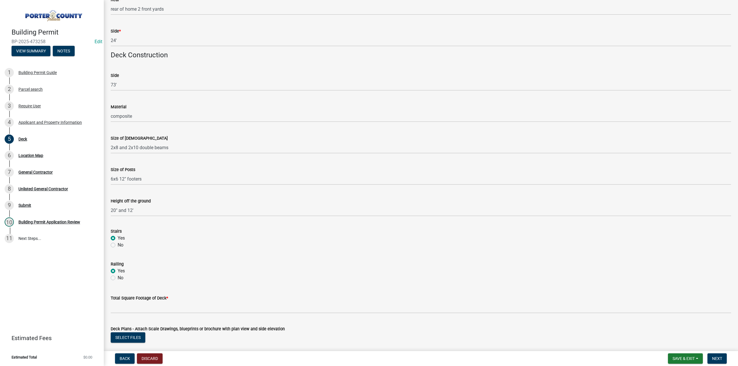
radio input "true"
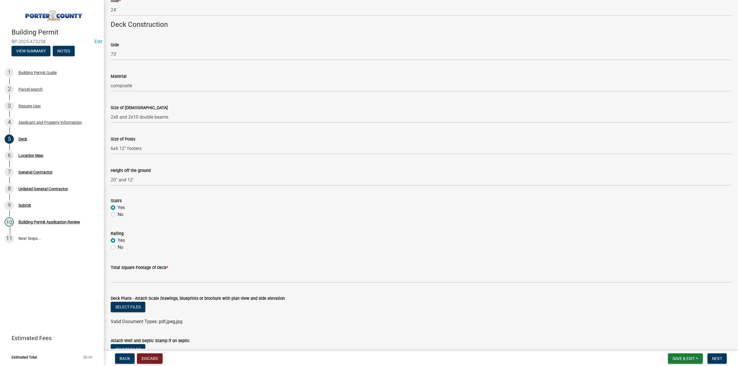
scroll to position [346, 0]
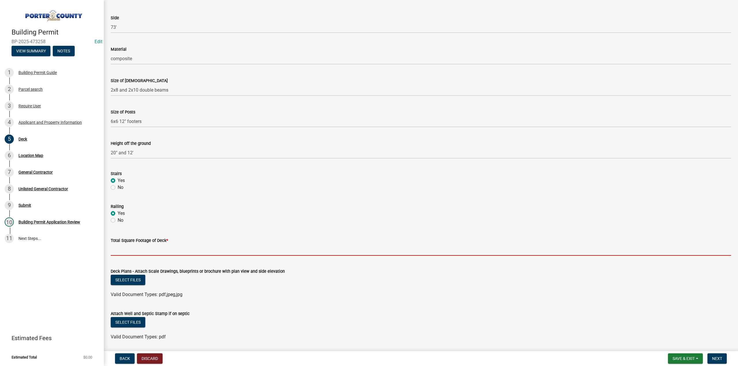
drag, startPoint x: 138, startPoint y: 249, endPoint x: 141, endPoint y: 248, distance: 2.9
click at [141, 248] on input "text" at bounding box center [421, 250] width 620 height 12
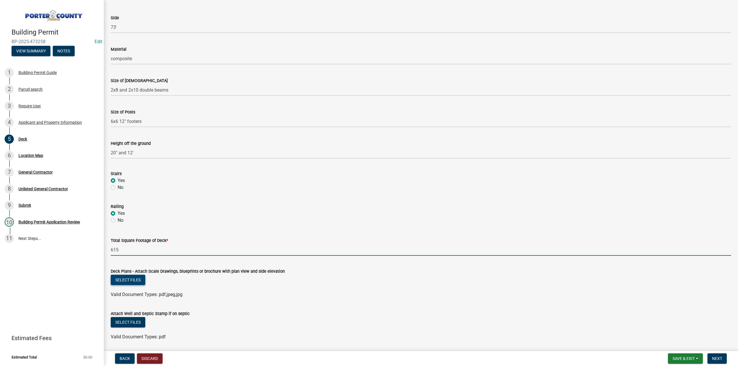
type input "615"
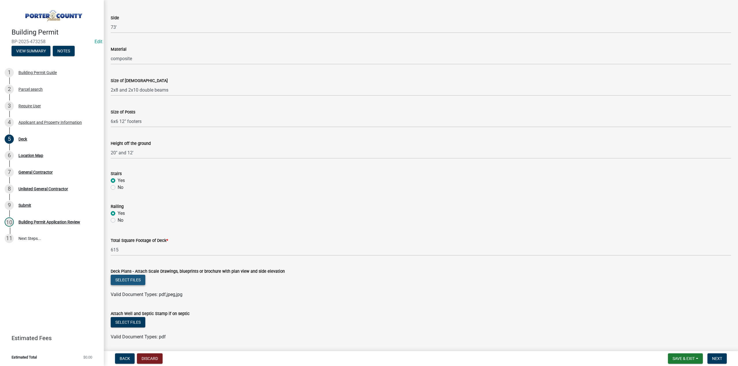
click at [141, 281] on button "Select files" at bounding box center [128, 280] width 35 height 10
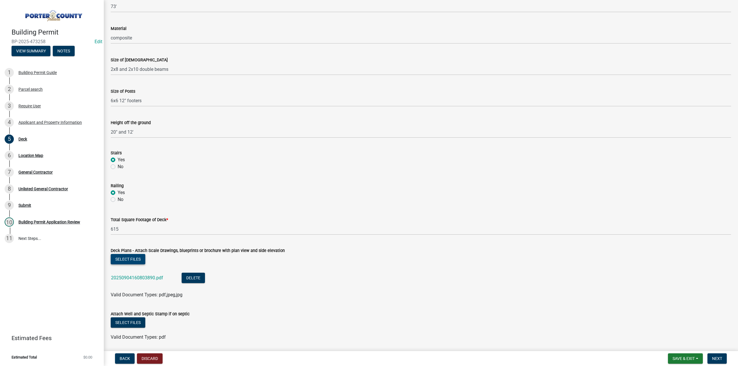
scroll to position [386, 0]
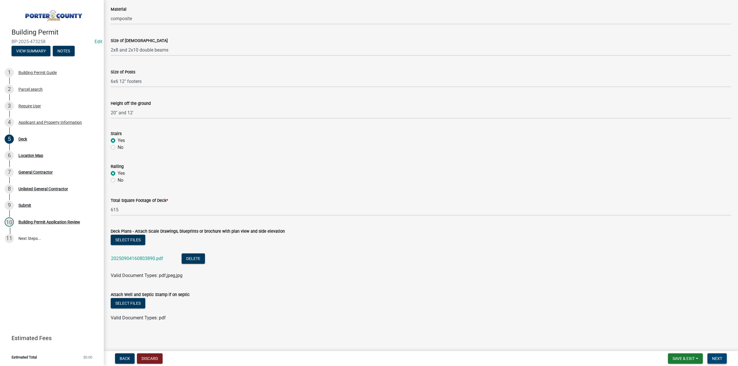
click at [713, 359] on span "Next" at bounding box center [717, 358] width 10 height 5
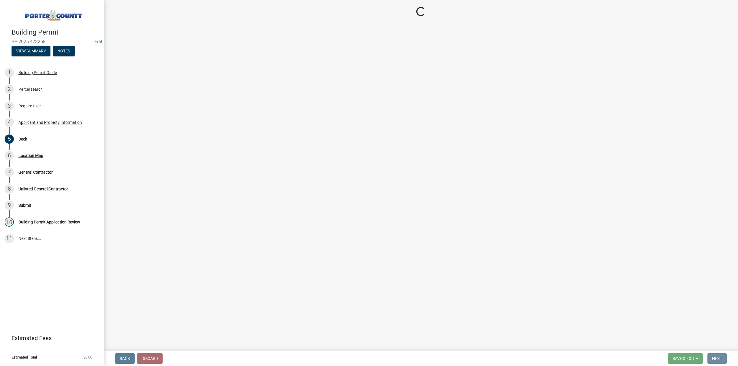
scroll to position [0, 0]
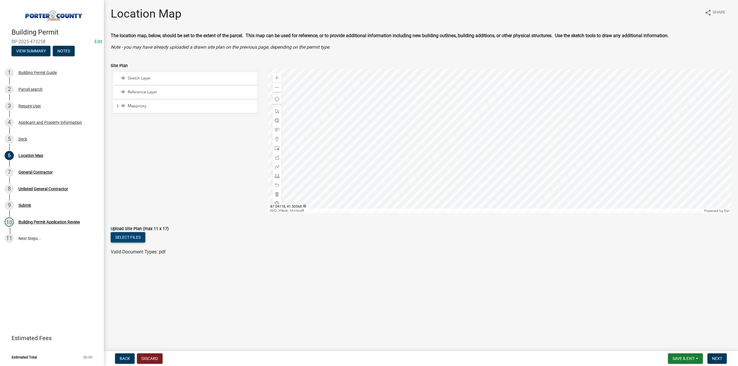
click at [133, 242] on button "Select files" at bounding box center [128, 237] width 35 height 10
click at [717, 358] on span "Next" at bounding box center [717, 358] width 10 height 5
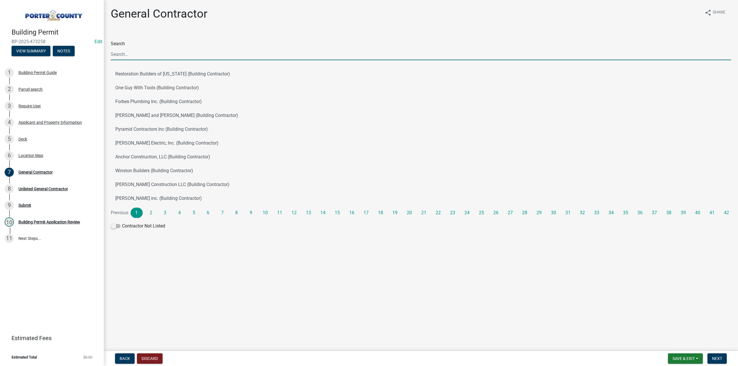
click at [138, 54] on input "Search" at bounding box center [421, 54] width 620 height 12
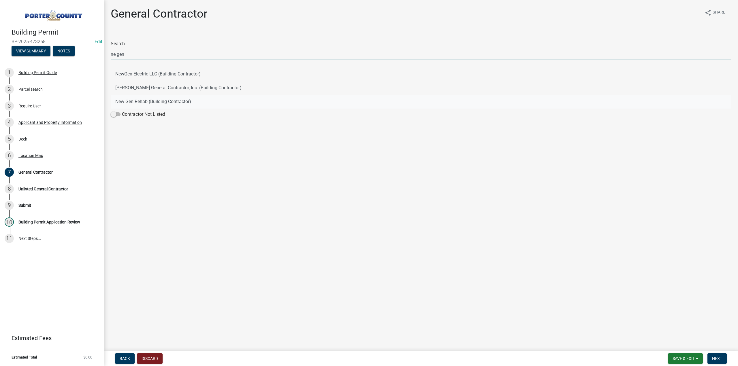
type input "ne gen"
click at [130, 101] on button "New Gen Rehab (Building Contractor)" at bounding box center [421, 102] width 620 height 14
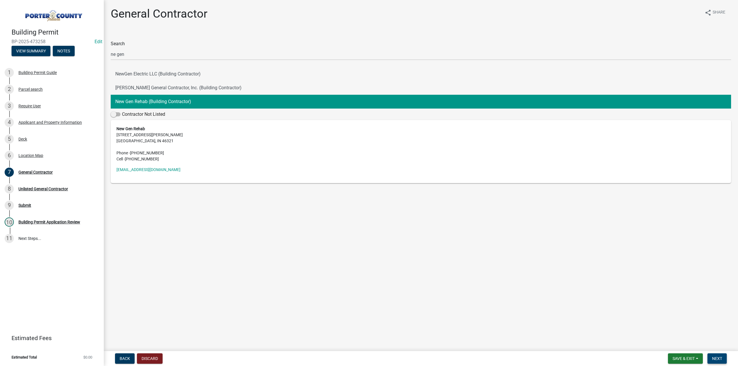
click at [721, 358] on span "Next" at bounding box center [717, 358] width 10 height 5
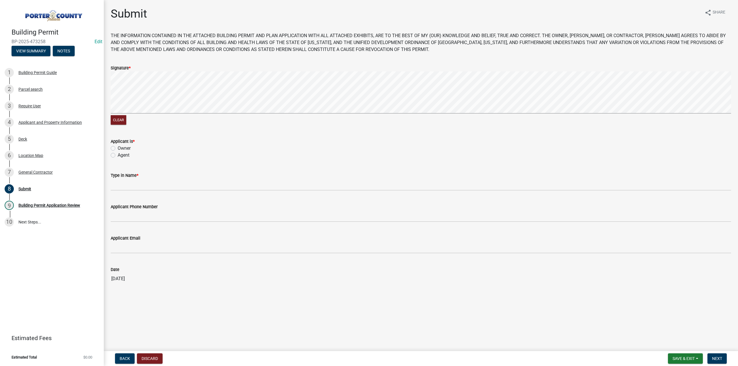
click at [118, 155] on label "Agent" at bounding box center [124, 155] width 12 height 7
click at [118, 155] on input "Agent" at bounding box center [120, 154] width 4 height 4
radio input "true"
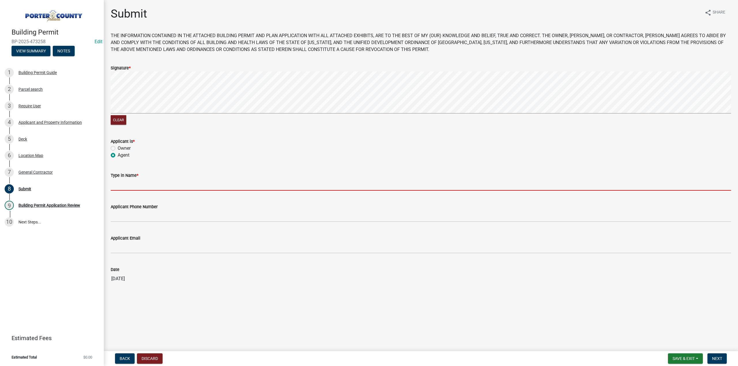
click at [129, 186] on input "Type in Name *" at bounding box center [421, 185] width 620 height 12
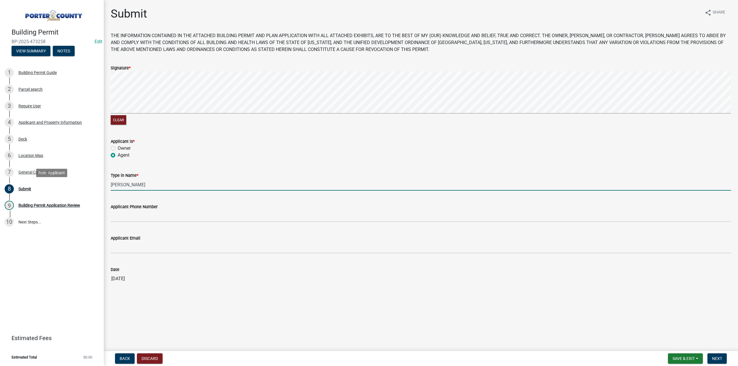
drag, startPoint x: 176, startPoint y: 186, endPoint x: 172, endPoint y: 182, distance: 6.1
click at [73, 186] on div "Building Permit BP-2025-473258 Edit View Summary Notes 1 Building Permit Guide …" at bounding box center [369, 183] width 738 height 366
type input "Johnathan Augustynski"
drag, startPoint x: 715, startPoint y: 358, endPoint x: 682, endPoint y: 336, distance: 39.2
click at [715, 358] on span "Next" at bounding box center [717, 358] width 10 height 5
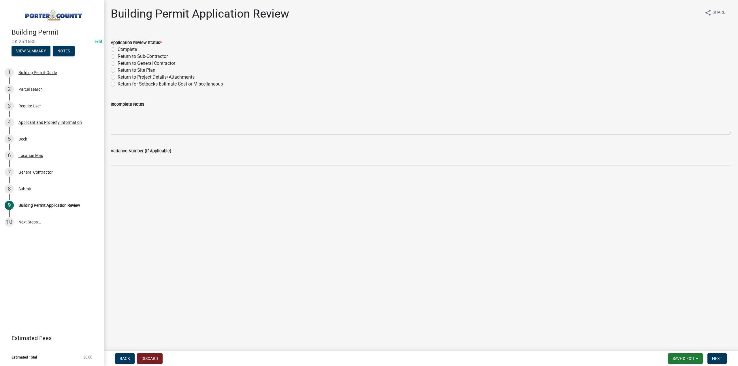
click at [118, 48] on label "Complete" at bounding box center [127, 49] width 19 height 7
click at [118, 48] on input "Complete" at bounding box center [120, 48] width 4 height 4
radio input "true"
click at [714, 356] on span "Next" at bounding box center [717, 358] width 10 height 5
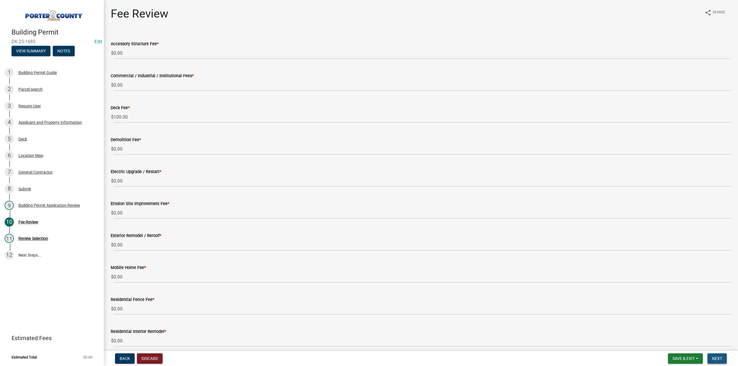
drag, startPoint x: 717, startPoint y: 359, endPoint x: 661, endPoint y: 283, distance: 95.2
click at [718, 359] on span "Next" at bounding box center [717, 358] width 10 height 5
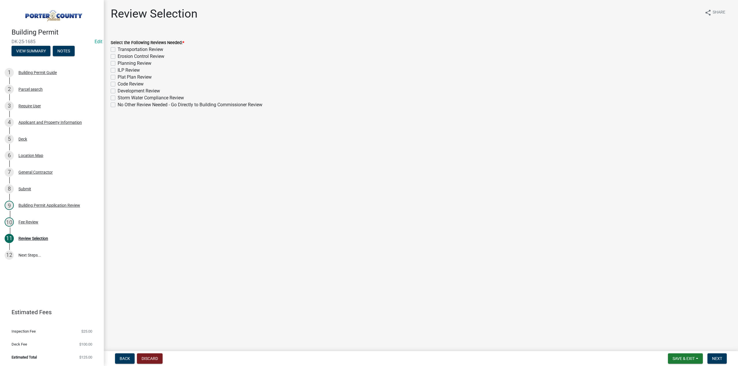
click at [118, 104] on label "No Other Review Needed - Go Directly to Building Commissioner Review" at bounding box center [190, 104] width 145 height 7
click at [118, 104] on input "No Other Review Needed - Go Directly to Building Commissioner Review" at bounding box center [120, 103] width 4 height 4
checkbox input "true"
checkbox input "false"
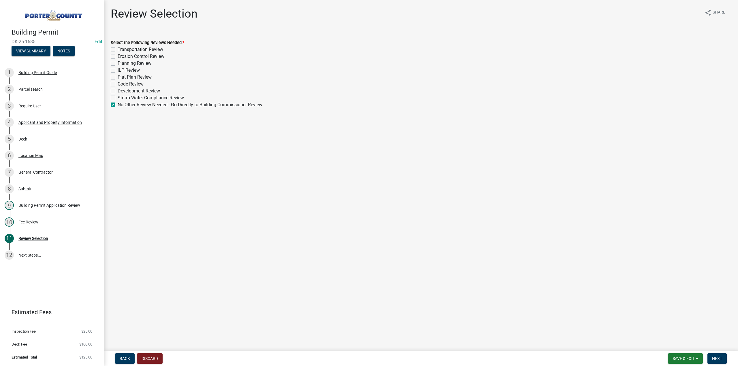
checkbox input "false"
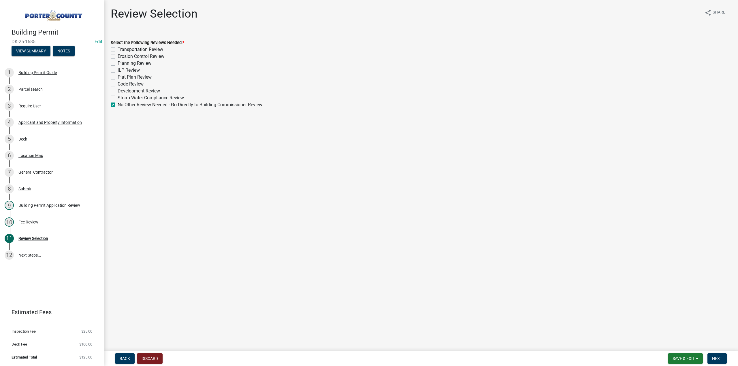
checkbox input "false"
checkbox input "true"
drag, startPoint x: 720, startPoint y: 361, endPoint x: 698, endPoint y: 359, distance: 22.9
click at [720, 360] on span "Next" at bounding box center [717, 358] width 10 height 5
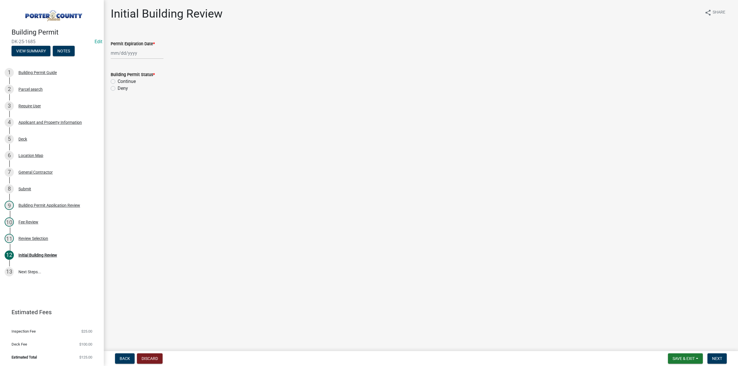
click at [131, 51] on div at bounding box center [137, 53] width 53 height 12
select select "9"
click at [151, 66] on select "1525 1526 1527 1528 1529 1530 1531 1532 1533 1534 1535 1536 1537 1538 1539 1540…" at bounding box center [156, 65] width 21 height 9
select select "2026"
click at [146, 61] on select "1525 1526 1527 1528 1529 1530 1531 1532 1533 1534 1535 1536 1537 1538 1539 1540…" at bounding box center [156, 65] width 21 height 9
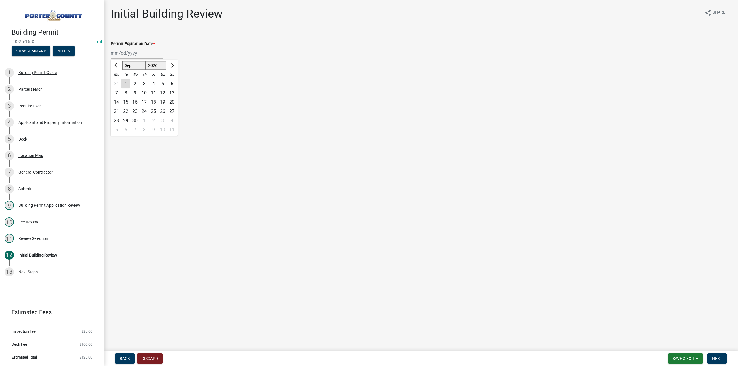
click at [154, 84] on div "4" at bounding box center [153, 83] width 9 height 9
type input "[DATE]"
click at [110, 81] on div "Building Permit Status * Continue Deny" at bounding box center [420, 78] width 629 height 28
click at [118, 82] on label "Continue" at bounding box center [127, 81] width 18 height 7
click at [118, 82] on input "Continue" at bounding box center [120, 80] width 4 height 4
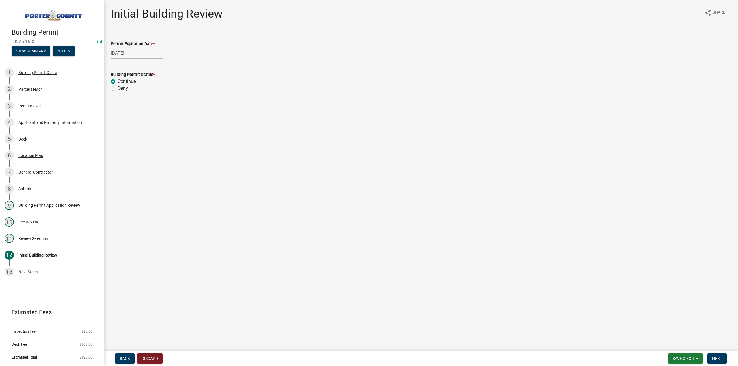
radio input "true"
click at [718, 354] on button "Next" at bounding box center [716, 359] width 19 height 10
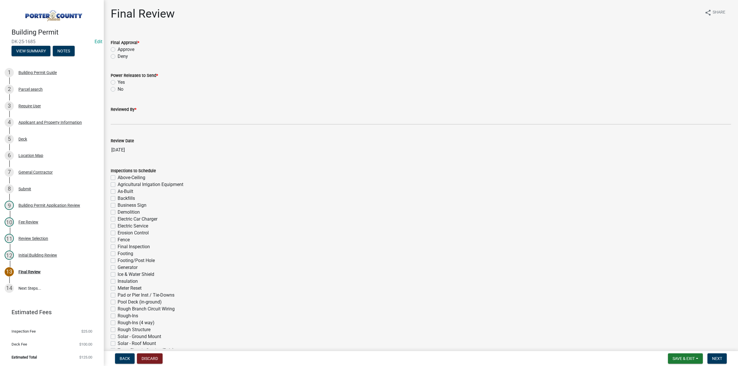
click at [118, 49] on label "Approve" at bounding box center [126, 49] width 17 height 7
click at [118, 49] on input "Approve" at bounding box center [120, 48] width 4 height 4
radio input "true"
click at [118, 89] on label "No" at bounding box center [121, 89] width 6 height 7
click at [118, 89] on input "No" at bounding box center [120, 88] width 4 height 4
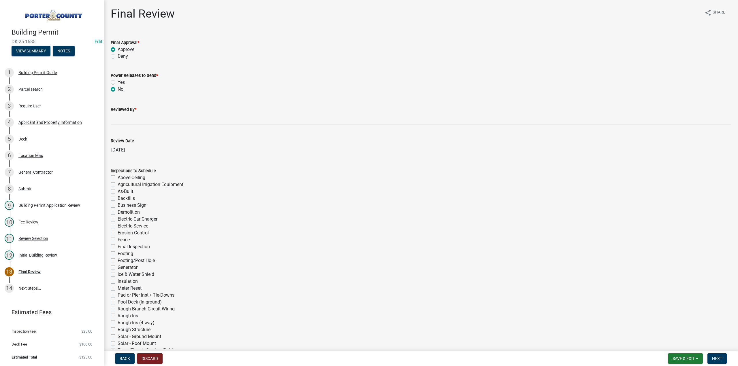
radio input "true"
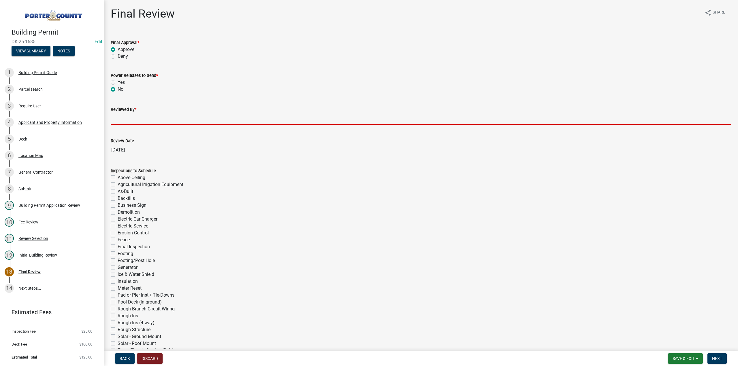
click at [128, 117] on input "Reviewed By *" at bounding box center [421, 119] width 620 height 12
type input "TT"
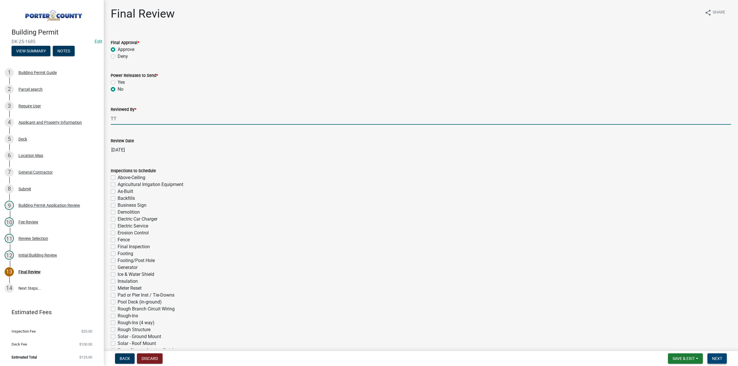
click at [717, 357] on span "Next" at bounding box center [717, 358] width 10 height 5
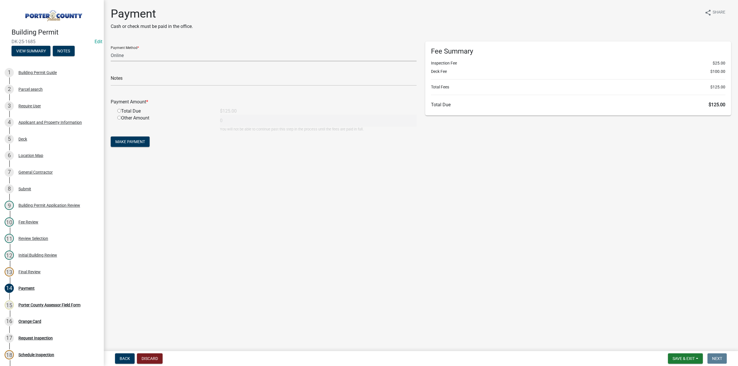
click at [148, 56] on select "Credit Card POS Check Cash Online" at bounding box center [264, 56] width 306 height 12
select select "2: 1"
click at [111, 50] on select "Credit Card POS Check Cash Online" at bounding box center [264, 56] width 306 height 12
click at [125, 82] on input "text" at bounding box center [264, 80] width 306 height 12
paste input "Johnathan Augustynski"
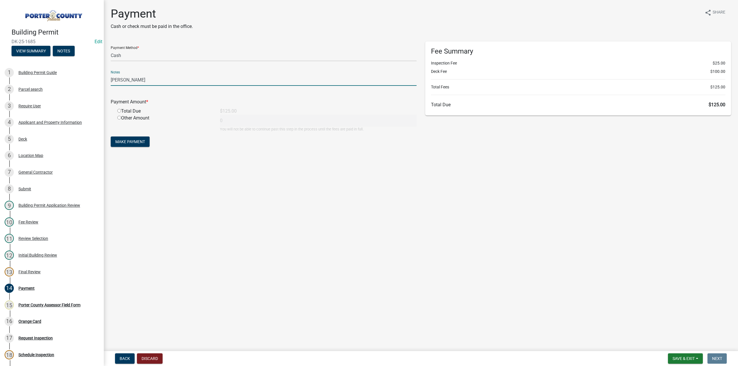
type input "Johnathan Augustynski"
click at [120, 109] on div "Total Due" at bounding box center [164, 111] width 103 height 7
drag, startPoint x: 118, startPoint y: 112, endPoint x: 120, endPoint y: 120, distance: 7.8
click at [119, 112] on input "radio" at bounding box center [119, 111] width 4 height 4
radio input "true"
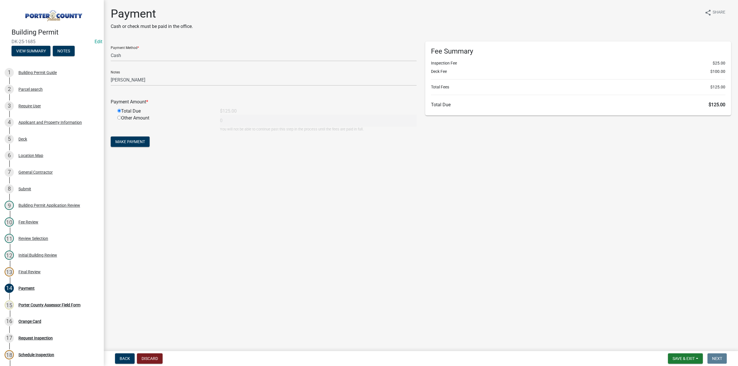
type input "125"
click at [140, 139] on button "Make Payment" at bounding box center [130, 142] width 39 height 10
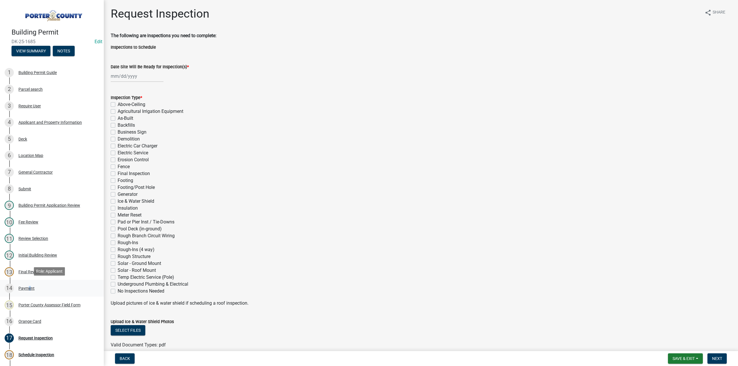
click at [27, 289] on div "Payment" at bounding box center [26, 288] width 16 height 4
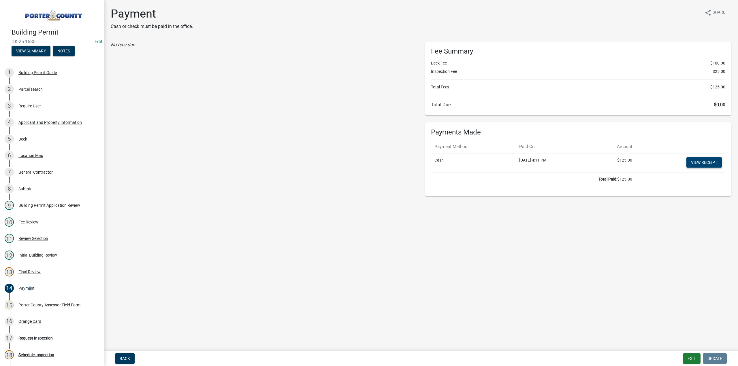
click at [699, 163] on link "View receipt" at bounding box center [703, 162] width 35 height 10
drag, startPoint x: 35, startPoint y: 320, endPoint x: 102, endPoint y: 241, distance: 104.0
click at [35, 320] on div "Orange Card" at bounding box center [29, 322] width 23 height 4
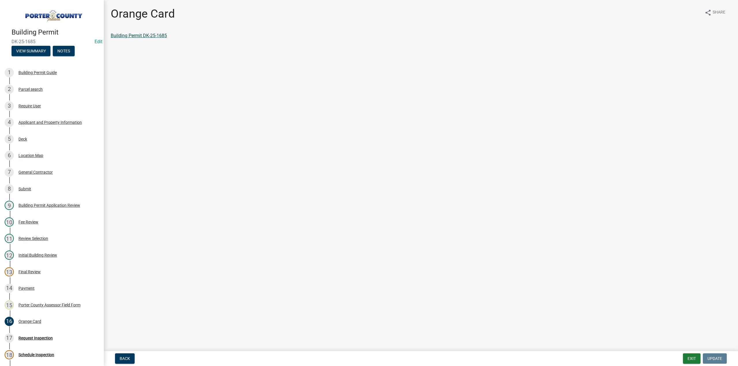
click at [148, 36] on link "Building Permit DK-25-1685" at bounding box center [139, 35] width 56 height 5
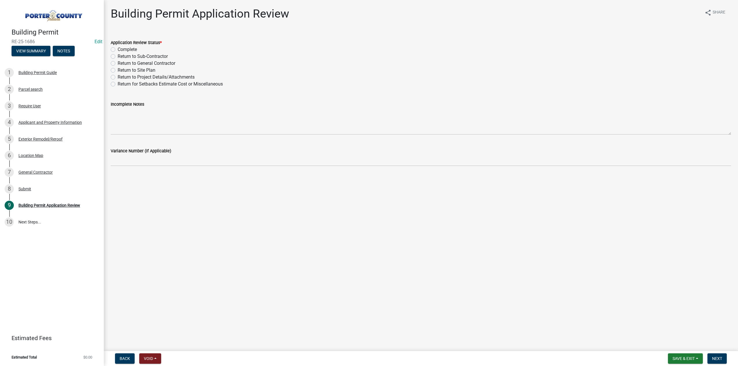
click at [118, 49] on label "Complete" at bounding box center [127, 49] width 19 height 7
click at [118, 49] on input "Complete" at bounding box center [120, 48] width 4 height 4
radio input "true"
click at [721, 356] on span "Next" at bounding box center [717, 358] width 10 height 5
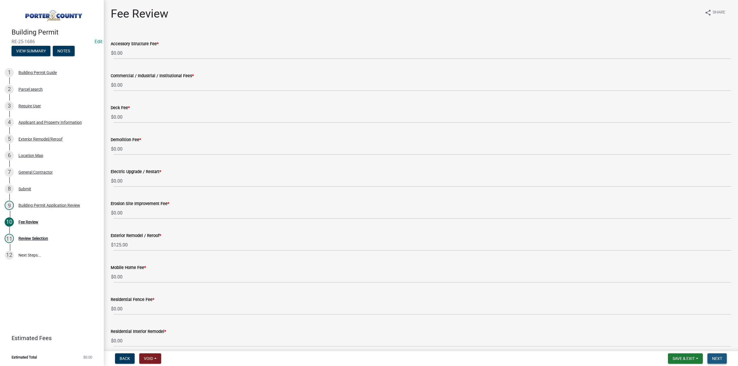
click at [716, 358] on span "Next" at bounding box center [717, 358] width 10 height 5
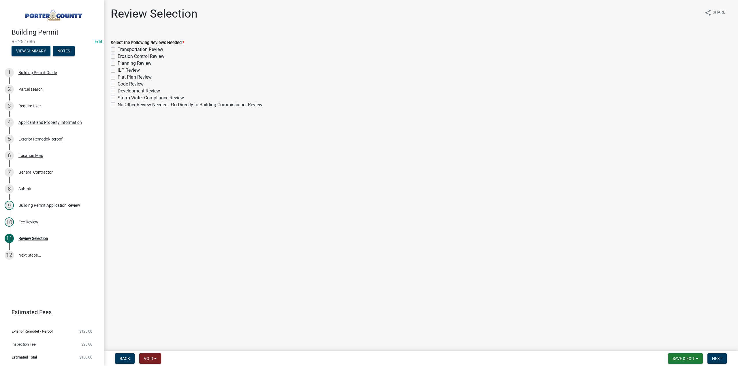
click at [118, 105] on label "No Other Review Needed - Go Directly to Building Commissioner Review" at bounding box center [190, 104] width 145 height 7
click at [118, 105] on input "No Other Review Needed - Go Directly to Building Commissioner Review" at bounding box center [120, 103] width 4 height 4
checkbox input "true"
checkbox input "false"
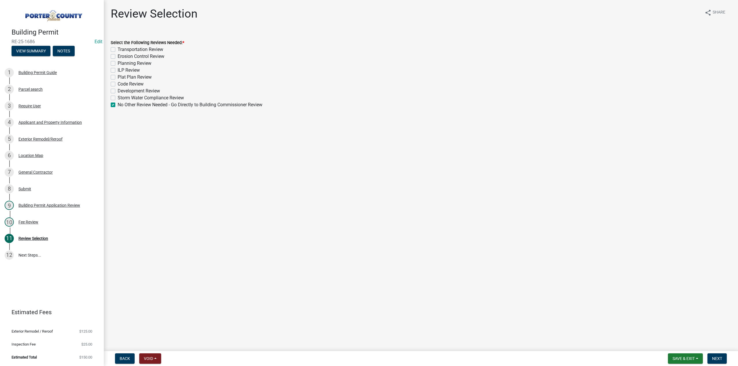
checkbox input "false"
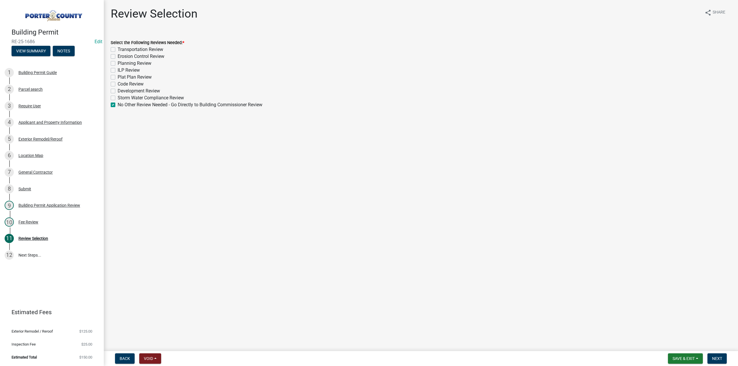
checkbox input "false"
checkbox input "true"
click at [718, 354] on button "Next" at bounding box center [716, 359] width 19 height 10
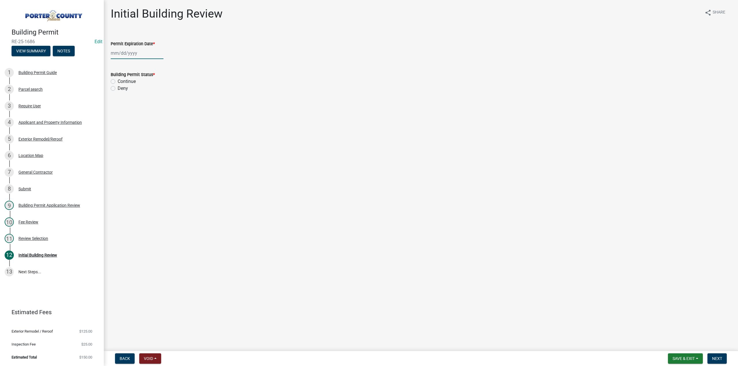
click at [129, 51] on div at bounding box center [137, 53] width 53 height 12
select select "9"
click at [150, 66] on select "1525 1526 1527 1528 1529 1530 1531 1532 1533 1534 1535 1536 1537 1538 1539 1540…" at bounding box center [156, 65] width 21 height 9
select select "2026"
click at [146, 61] on select "1525 1526 1527 1528 1529 1530 1531 1532 1533 1534 1535 1536 1537 1538 1539 1540…" at bounding box center [156, 65] width 21 height 9
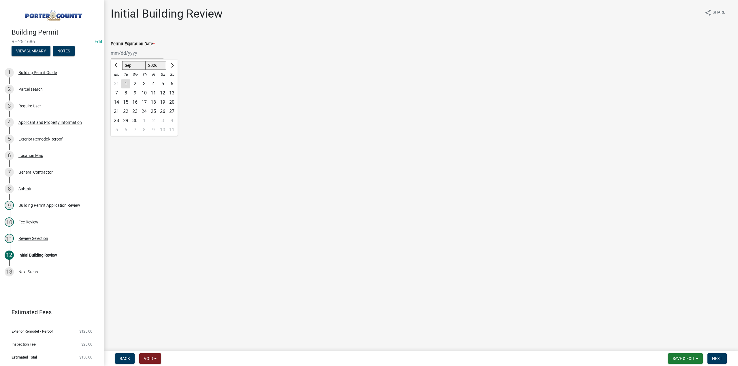
click at [152, 82] on div "4" at bounding box center [153, 83] width 9 height 9
type input "[DATE]"
drag, startPoint x: 113, startPoint y: 82, endPoint x: 184, endPoint y: 186, distance: 126.1
click at [118, 82] on label "Continue" at bounding box center [127, 81] width 18 height 7
click at [118, 82] on input "Continue" at bounding box center [120, 80] width 4 height 4
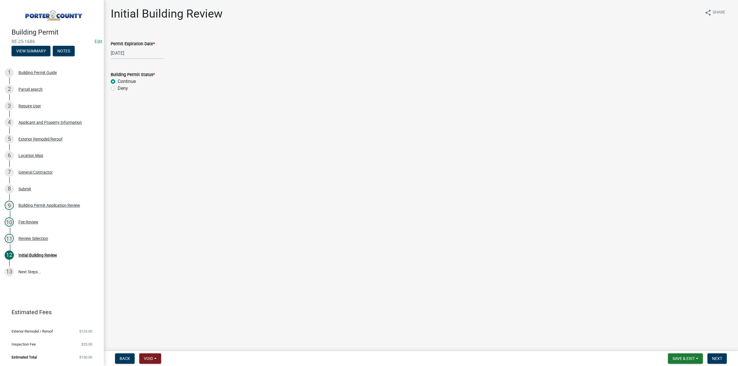
radio input "true"
click at [720, 360] on span "Next" at bounding box center [717, 358] width 10 height 5
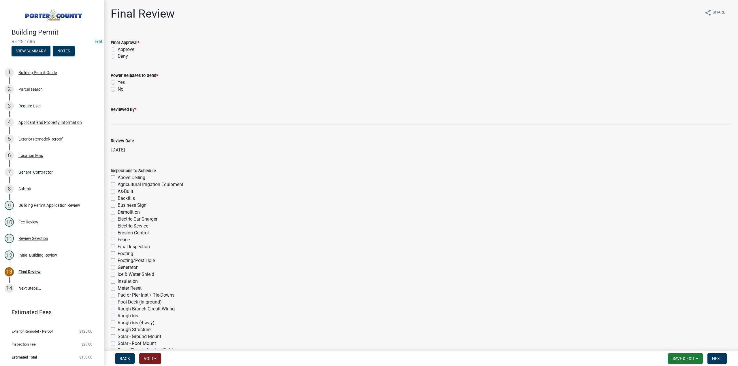
click at [118, 49] on label "Approve" at bounding box center [126, 49] width 17 height 7
click at [118, 49] on input "Approve" at bounding box center [120, 48] width 4 height 4
radio input "true"
drag, startPoint x: 113, startPoint y: 87, endPoint x: 120, endPoint y: 114, distance: 27.3
click at [118, 88] on label "No" at bounding box center [121, 89] width 6 height 7
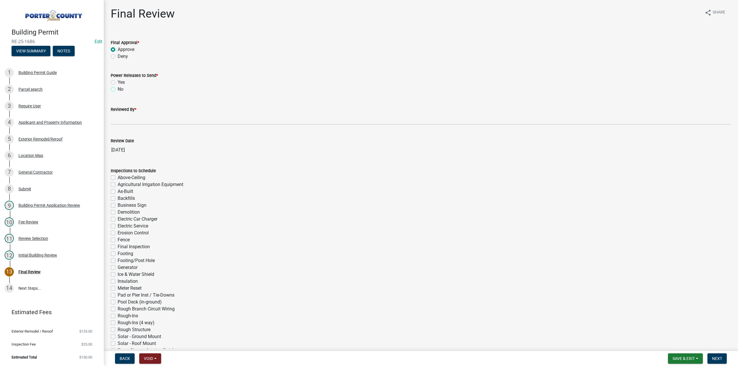
click at [118, 88] on input "No" at bounding box center [120, 88] width 4 height 4
radio input "true"
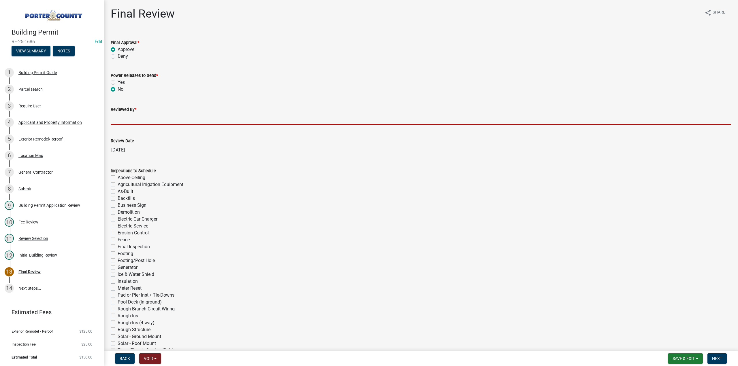
drag, startPoint x: 130, startPoint y: 117, endPoint x: 137, endPoint y: 129, distance: 14.0
click at [130, 117] on input "Reviewed By *" at bounding box center [421, 119] width 620 height 12
type input "TT"
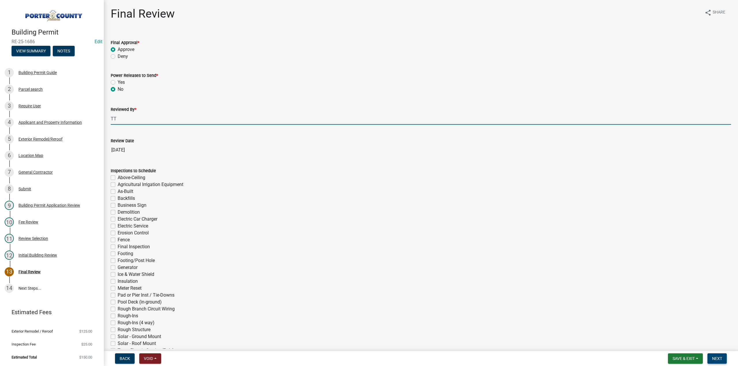
click at [714, 357] on span "Next" at bounding box center [717, 358] width 10 height 5
